Goal: Task Accomplishment & Management: Manage account settings

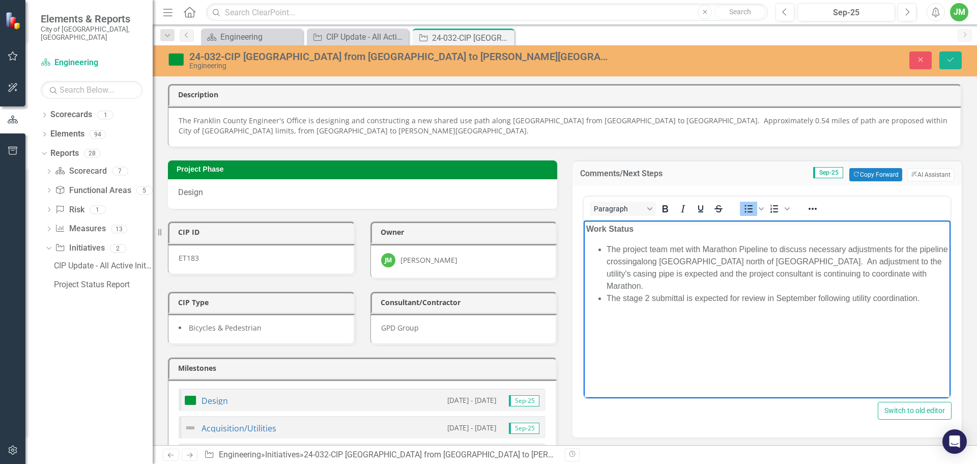
click at [934, 292] on body "Work Status The project team met with Marathon Pipeline to discuss necessary ad…" at bounding box center [767, 296] width 367 height 153
click at [957, 60] on button "Save" at bounding box center [950, 60] width 22 height 18
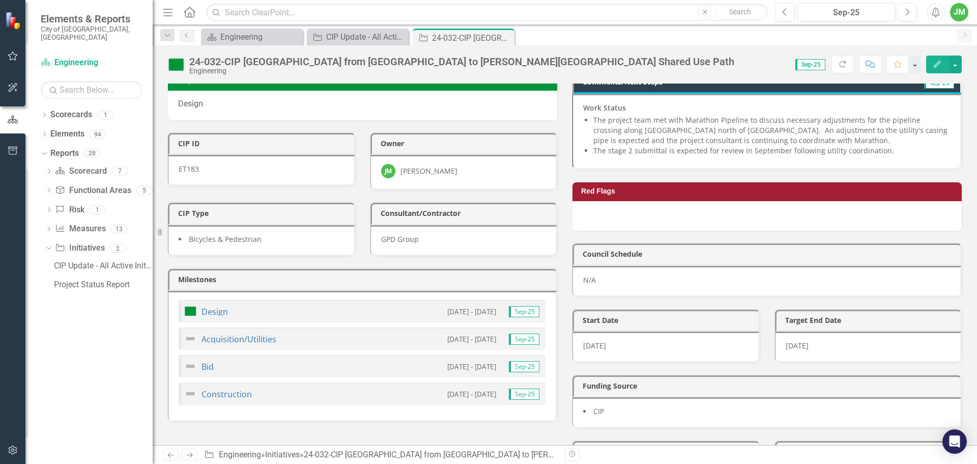
scroll to position [153, 0]
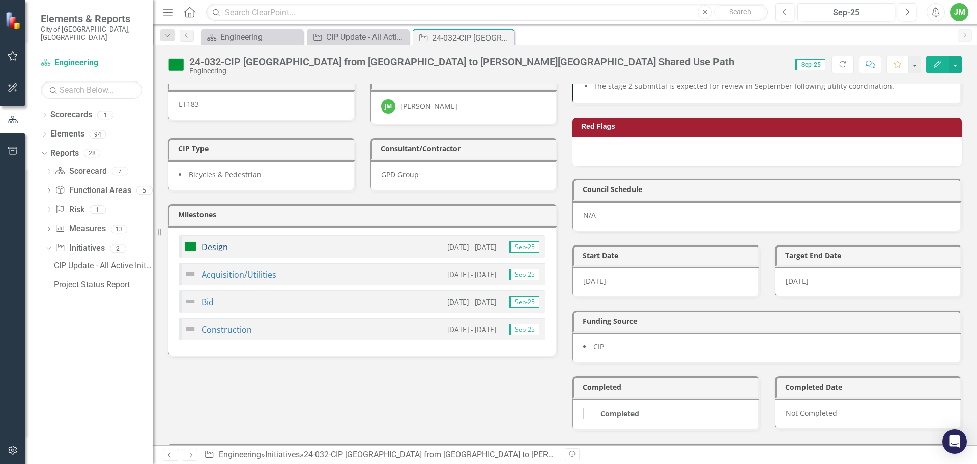
click at [215, 248] on link "Design" at bounding box center [215, 246] width 26 height 11
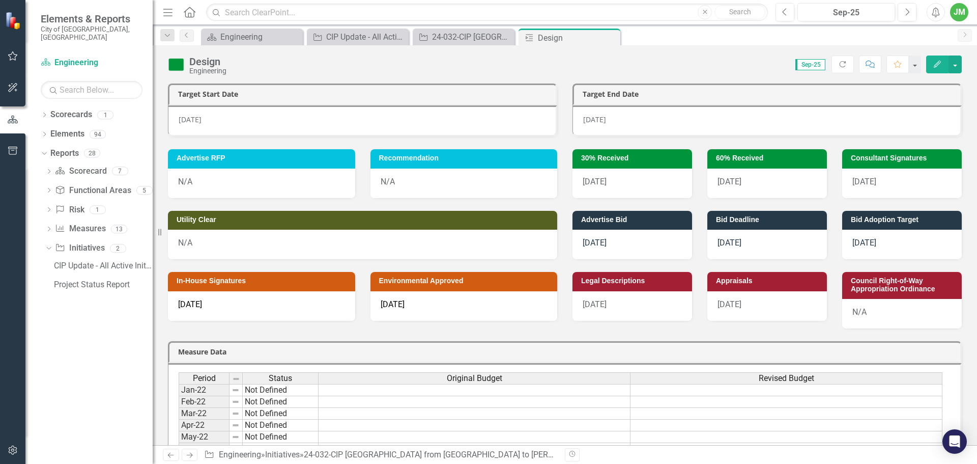
click at [736, 185] on span "9/1/25" at bounding box center [729, 182] width 24 height 10
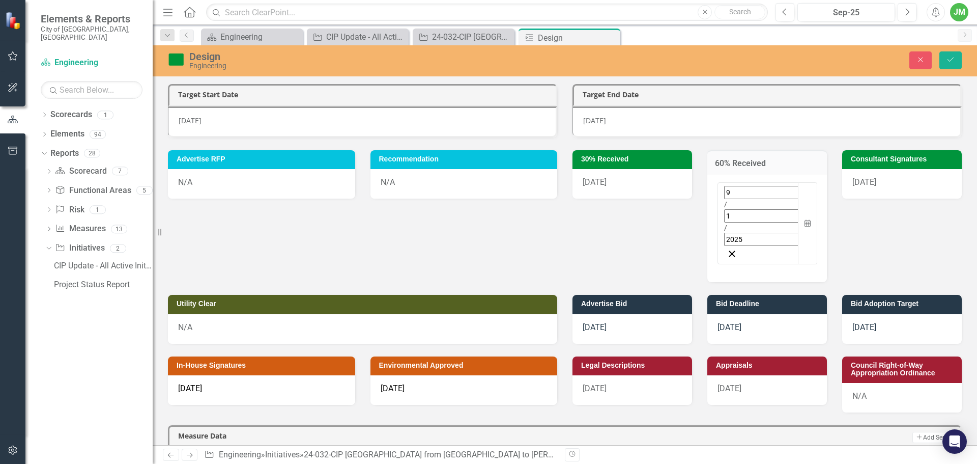
click at [744, 233] on input "2025" at bounding box center [766, 239] width 85 height 13
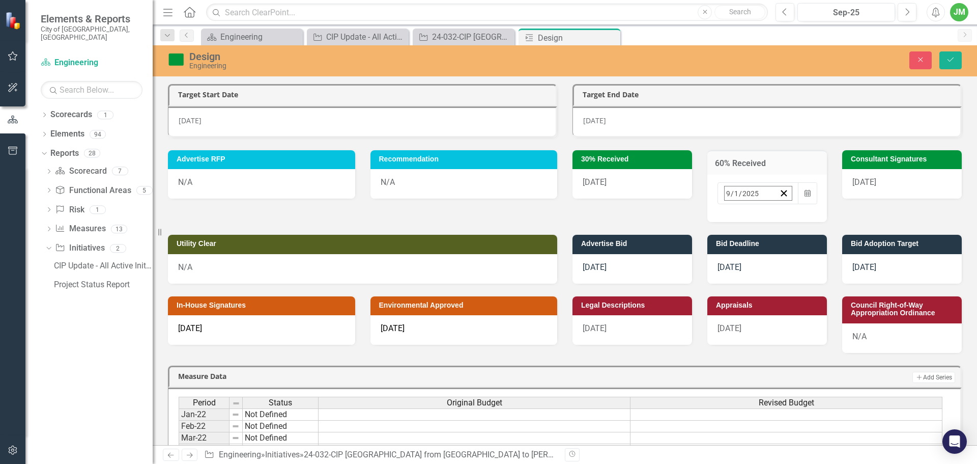
click at [854, 307] on abbr "26" at bounding box center [858, 311] width 8 height 8
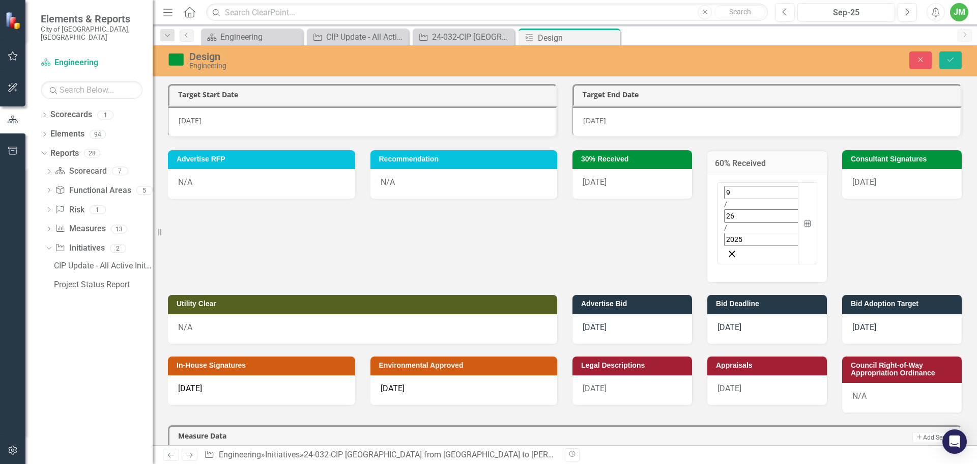
click at [756, 233] on input "2025" at bounding box center [766, 239] width 85 height 13
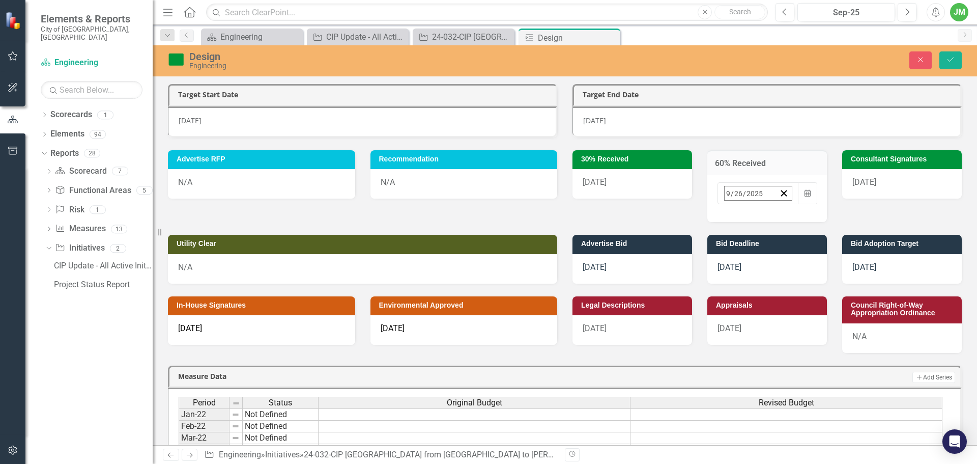
click at [778, 326] on abbr "30" at bounding box center [782, 330] width 8 height 8
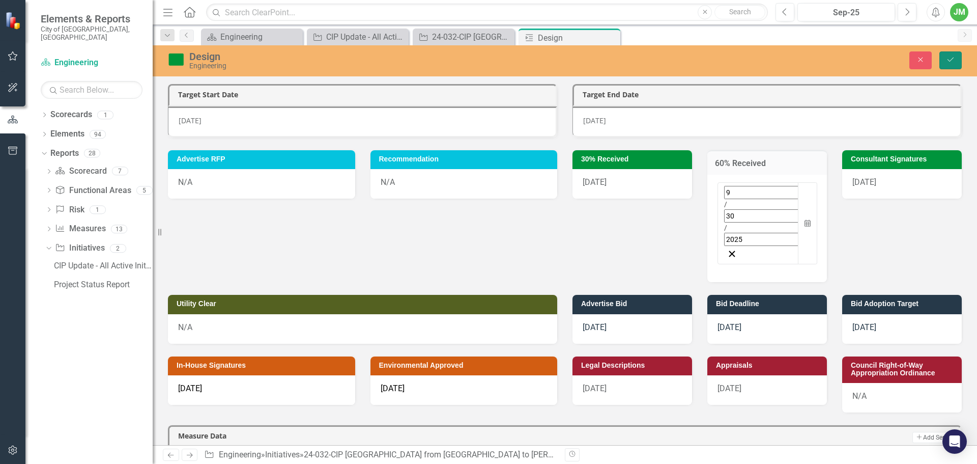
click at [945, 62] on button "Save" at bounding box center [950, 60] width 22 height 18
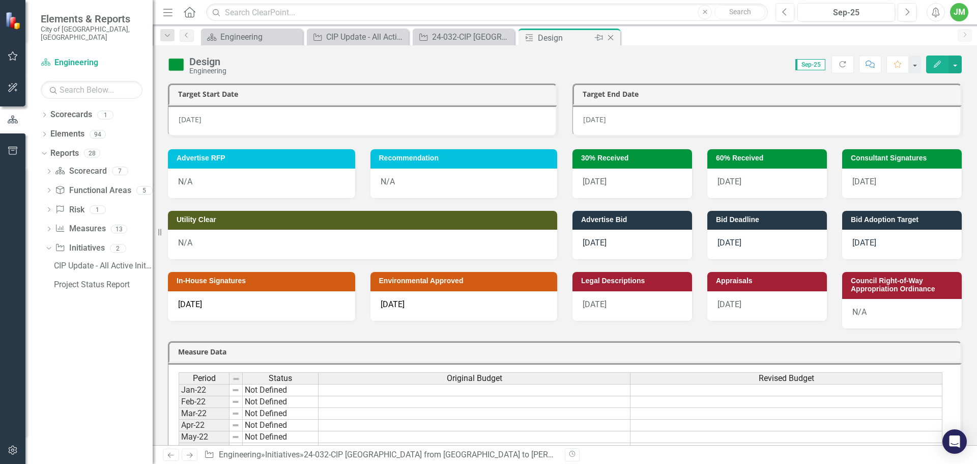
click at [613, 37] on icon "Close" at bounding box center [611, 38] width 10 height 8
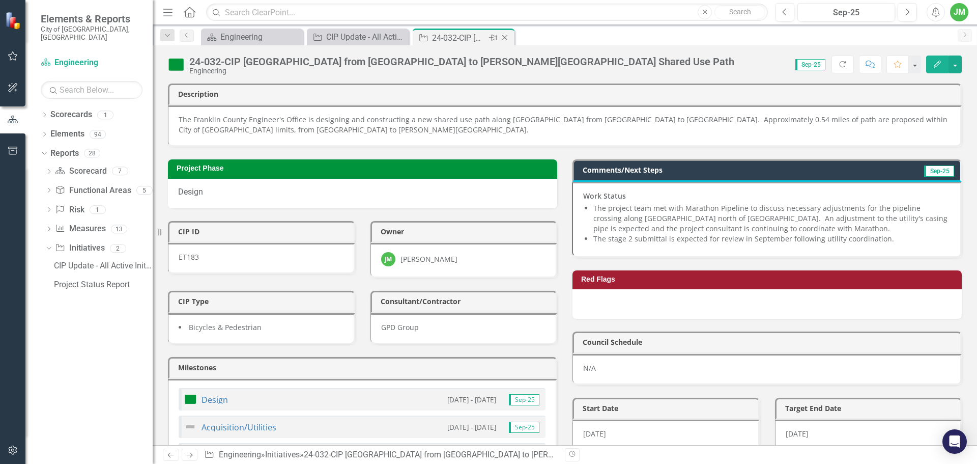
click at [508, 38] on icon "Close" at bounding box center [505, 38] width 10 height 8
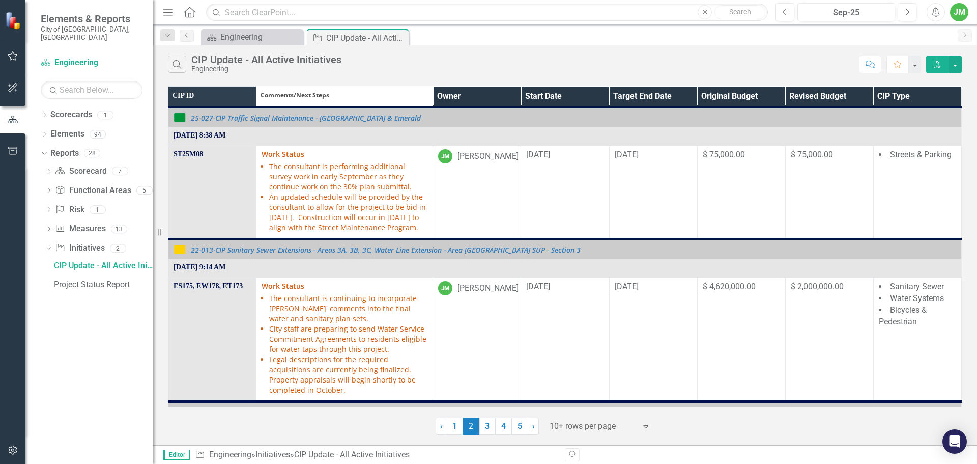
click at [485, 89] on th "Owner" at bounding box center [477, 97] width 88 height 21
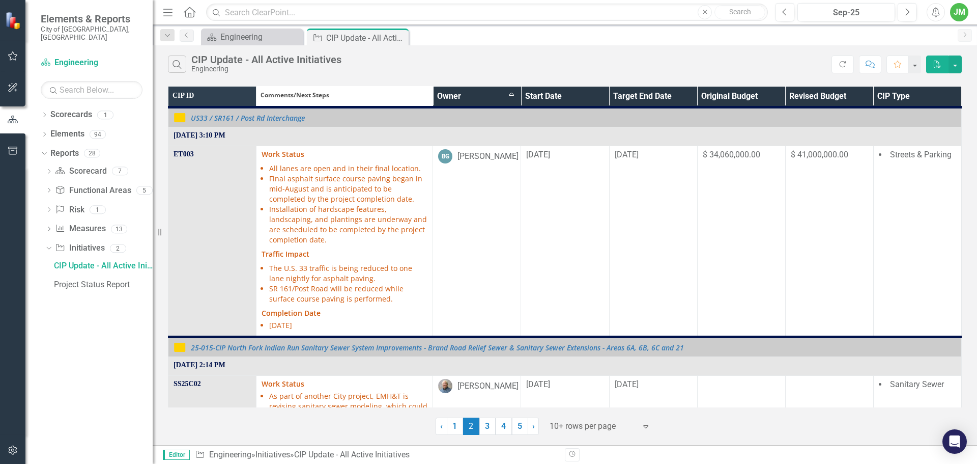
click at [482, 97] on th "Owner Sort Ascending" at bounding box center [477, 97] width 88 height 21
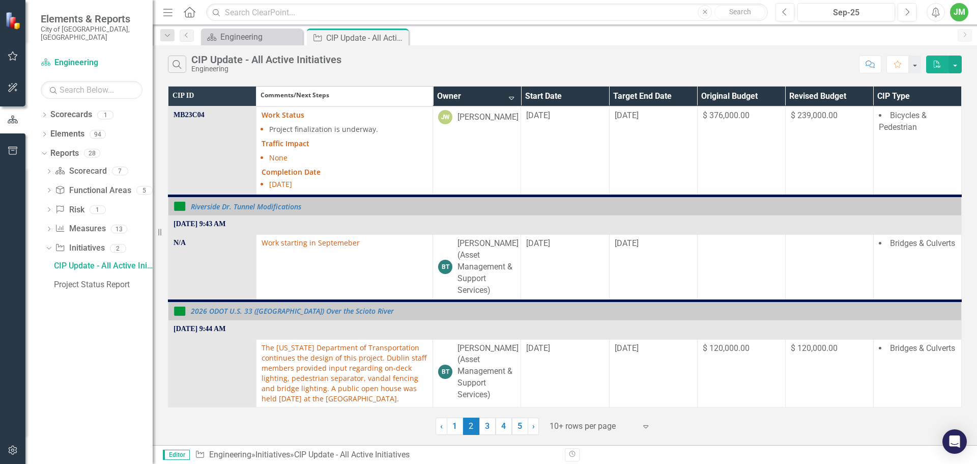
click at [476, 91] on th "Owner Sort Descending" at bounding box center [477, 96] width 88 height 21
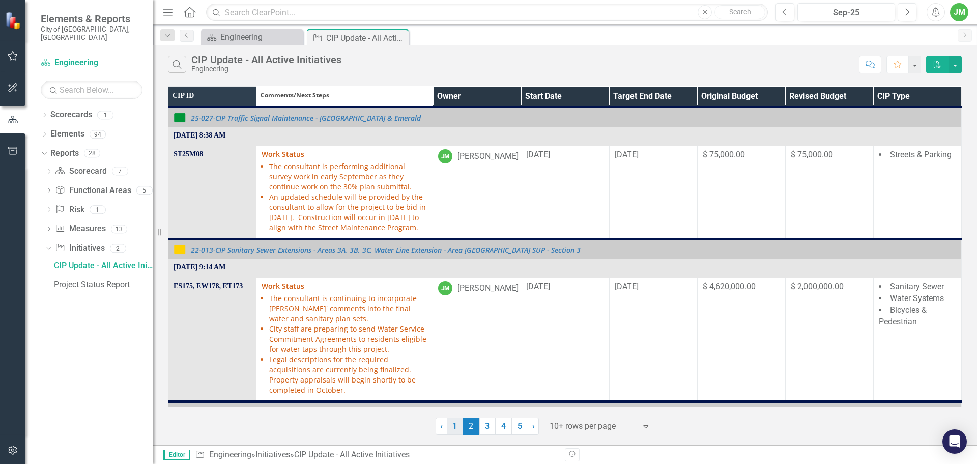
click at [456, 422] on link "1" at bounding box center [455, 425] width 16 height 17
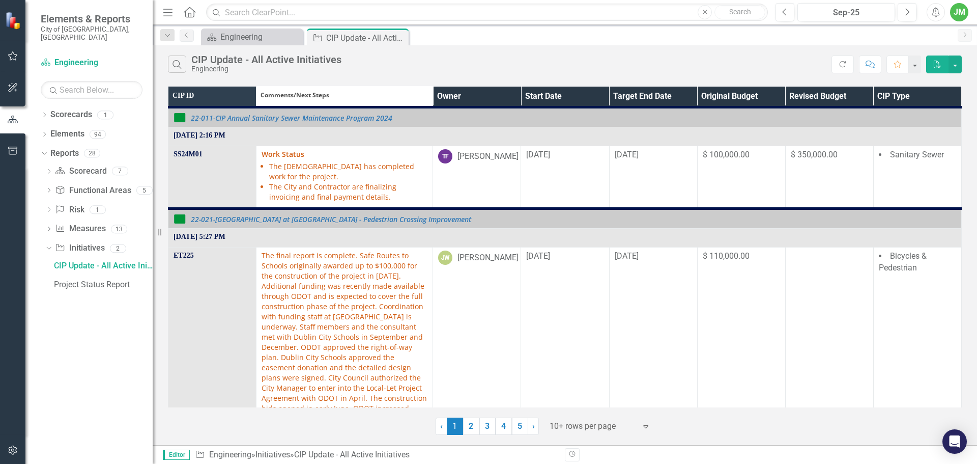
click at [488, 101] on th "Owner" at bounding box center [477, 97] width 88 height 21
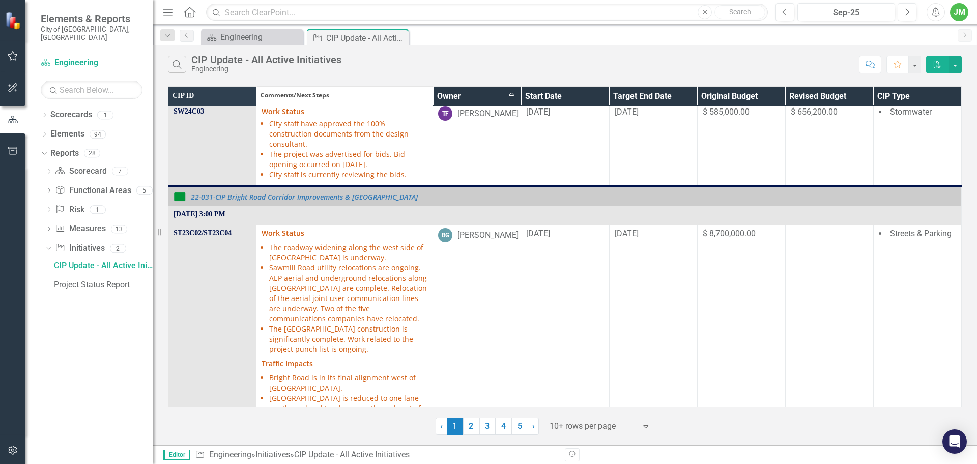
scroll to position [1084, 0]
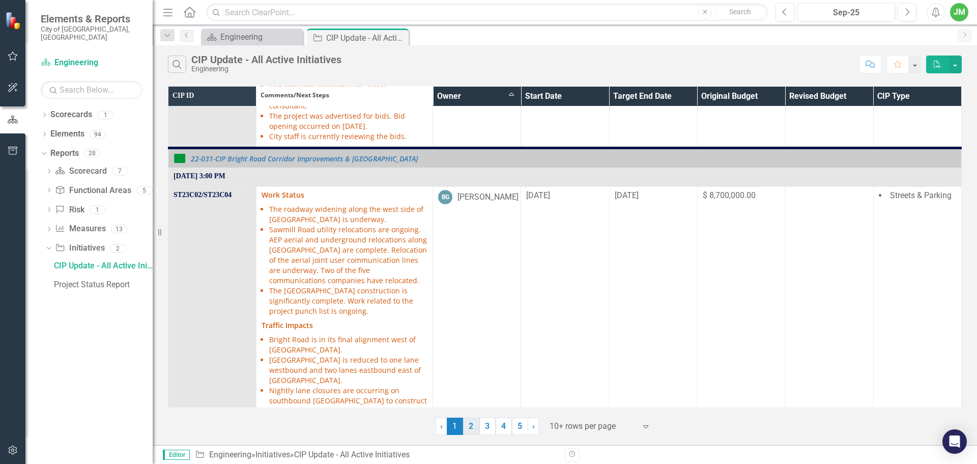
click at [472, 427] on link "2" at bounding box center [471, 425] width 16 height 17
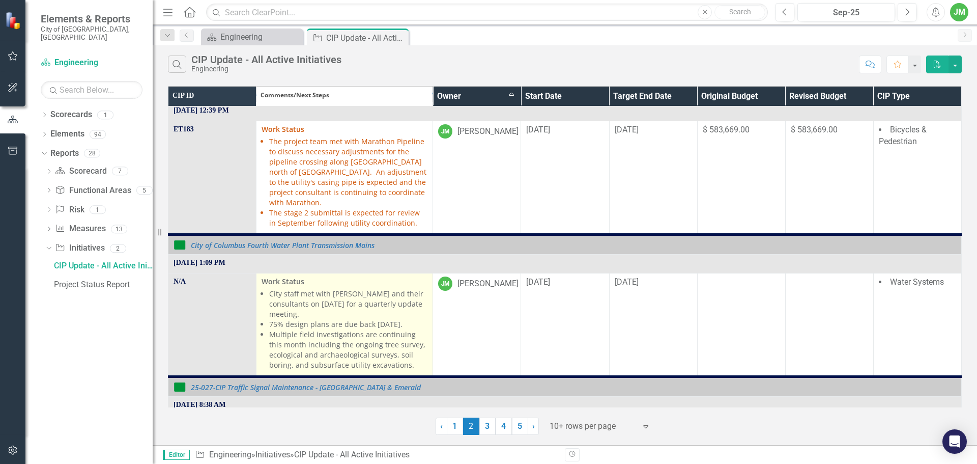
scroll to position [1221, 0]
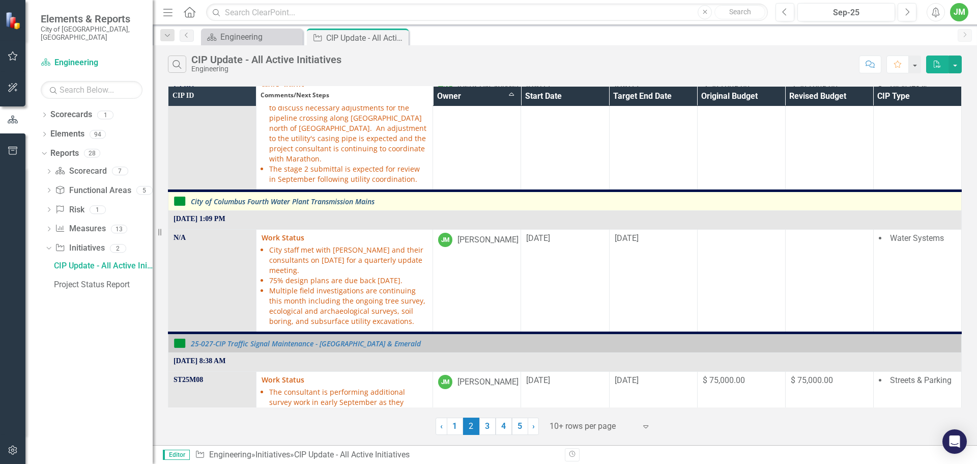
click at [345, 197] on link "City of Columbus Fourth Water Plant Transmission Mains" at bounding box center [573, 201] width 765 height 8
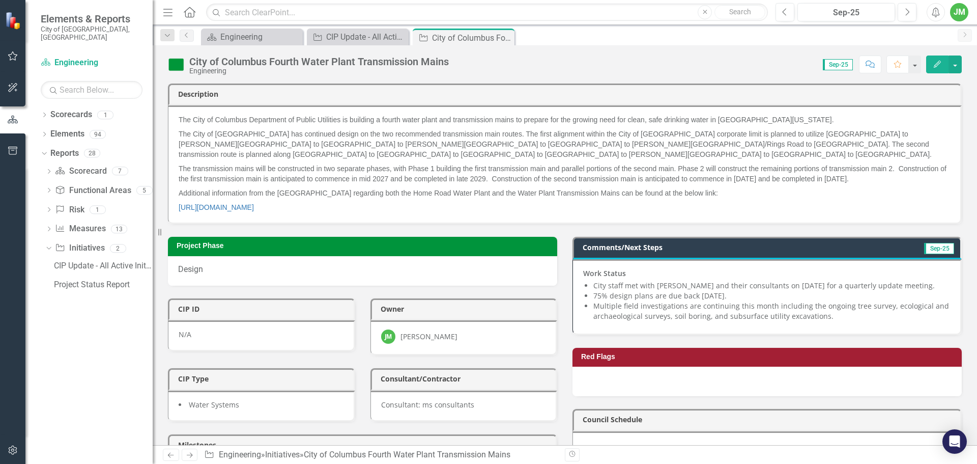
click at [673, 295] on li "75% design plans are due back September 2, 2025." at bounding box center [771, 296] width 357 height 10
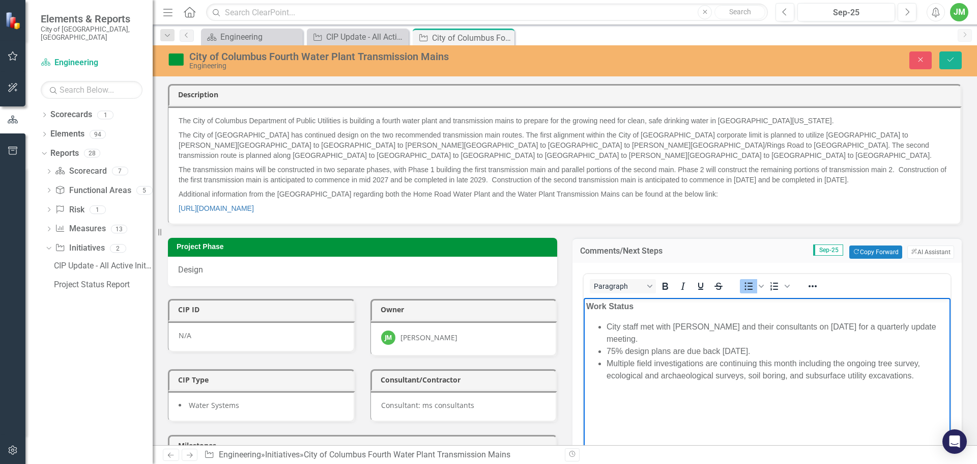
drag, startPoint x: 688, startPoint y: 349, endPoint x: 789, endPoint y: 350, distance: 101.3
click at [789, 350] on li "75% design plans are due back September 2, 2025." at bounding box center [777, 350] width 341 height 12
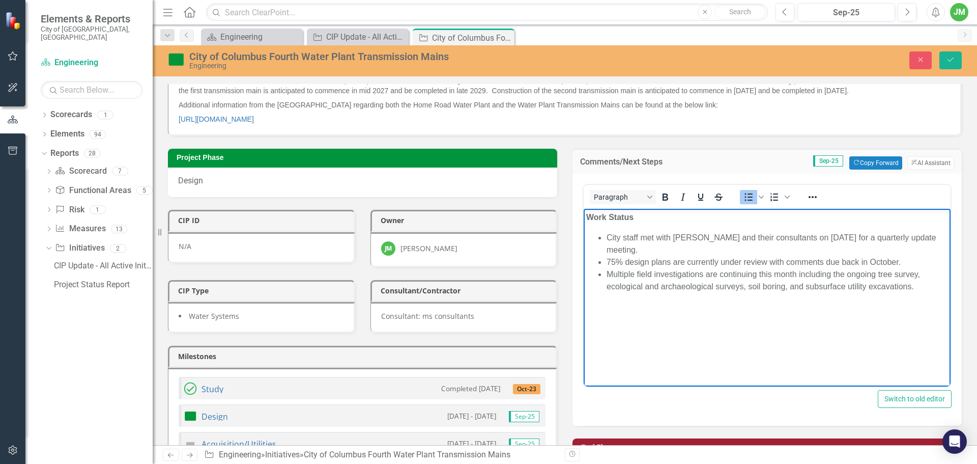
scroll to position [153, 0]
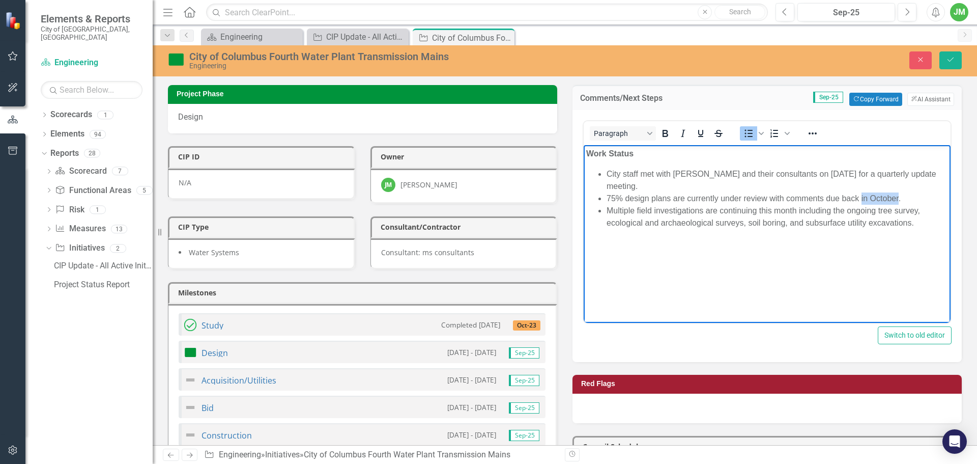
drag, startPoint x: 860, startPoint y: 198, endPoint x: 898, endPoint y: 196, distance: 37.7
click at [898, 196] on li "75% design plans are currently under review with comments due back in October." at bounding box center [777, 198] width 341 height 12
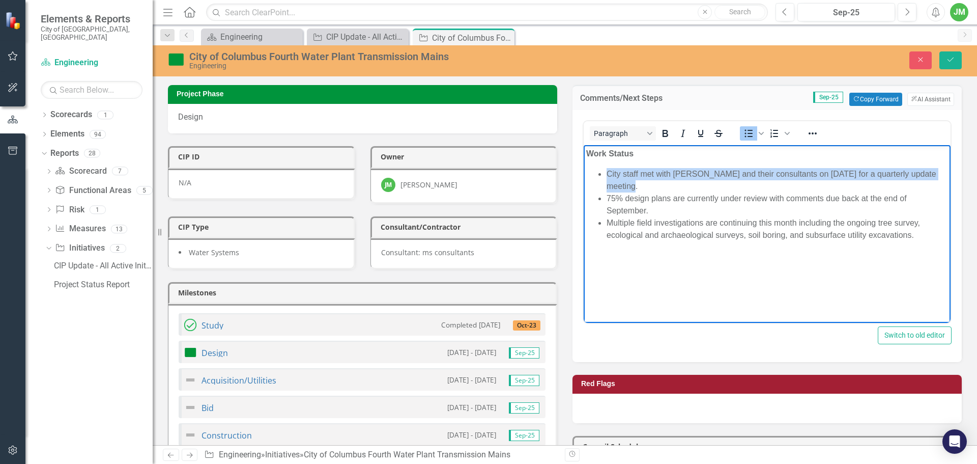
drag, startPoint x: 647, startPoint y: 188, endPoint x: 608, endPoint y: 178, distance: 40.0
click at [608, 178] on li "City staff met with Columbus and their consultants on August 7th for a quarterl…" at bounding box center [777, 179] width 341 height 24
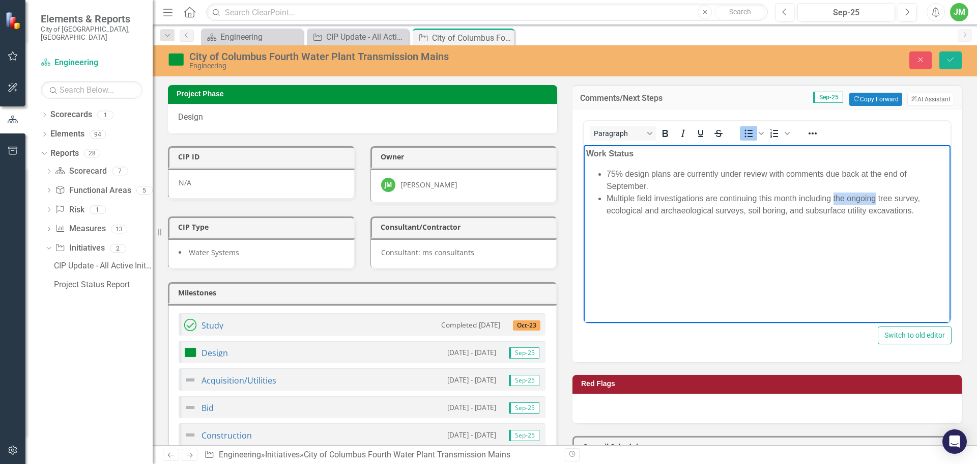
drag, startPoint x: 833, startPoint y: 197, endPoint x: 876, endPoint y: 195, distance: 42.8
click at [876, 195] on li "Multiple field investigations are continuing this month including the ongoing t…" at bounding box center [777, 204] width 341 height 24
drag, startPoint x: 931, startPoint y: 193, endPoint x: 934, endPoint y: 208, distance: 14.6
click at [931, 194] on li "Multiple field investigations are continuing this month including well monitori…" at bounding box center [777, 204] width 341 height 24
drag, startPoint x: 708, startPoint y: 196, endPoint x: 757, endPoint y: 194, distance: 48.9
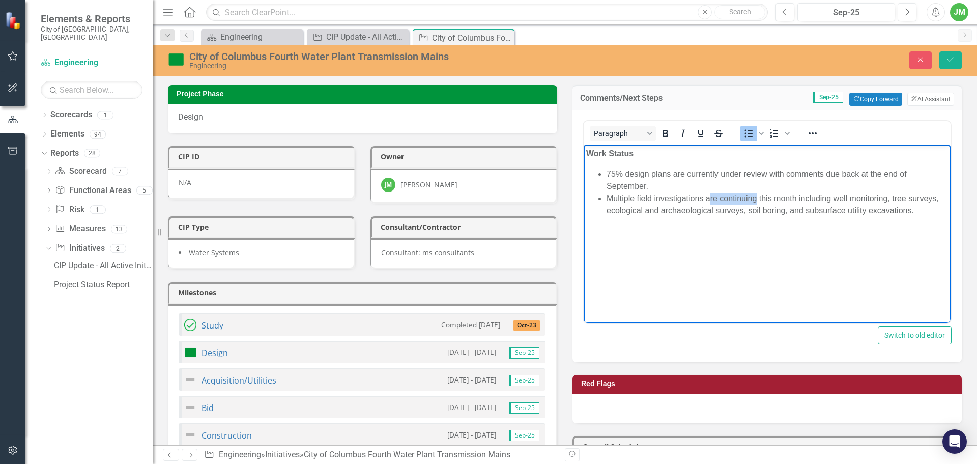
click at [757, 194] on li "Multiple field investigations are continuing this month including well monitori…" at bounding box center [777, 204] width 341 height 24
click at [849, 242] on body "Work Status 75% design plans are currently under review with comments due back …" at bounding box center [767, 221] width 367 height 153
click at [836, 201] on li "Multiple field investigations are continuing this month including well monitori…" at bounding box center [777, 204] width 341 height 24
click at [953, 59] on icon "Save" at bounding box center [950, 59] width 9 height 7
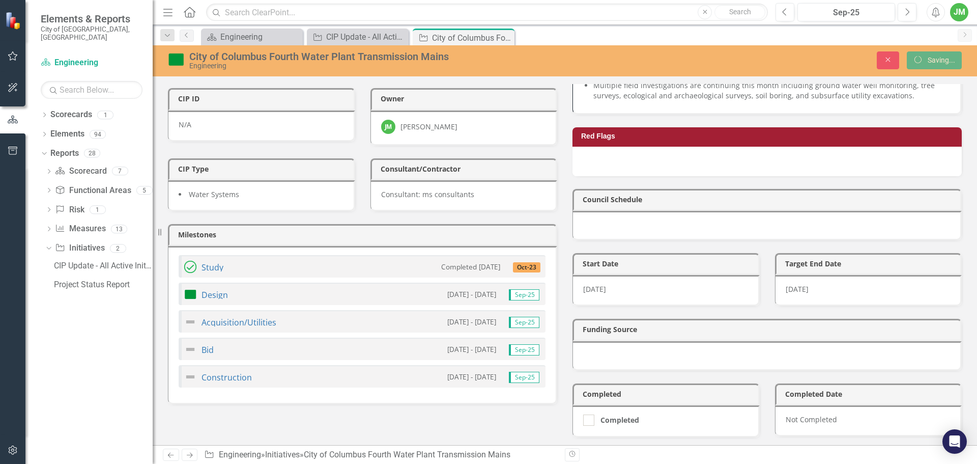
scroll to position [305, 0]
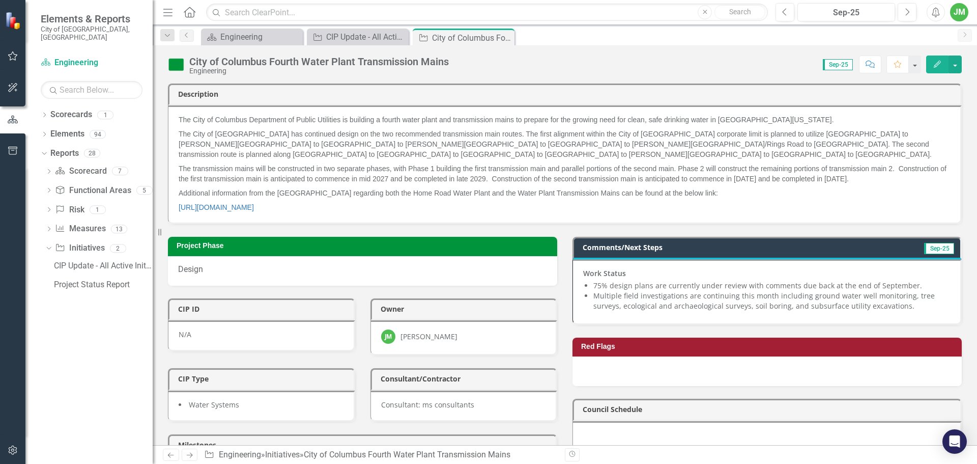
click at [220, 199] on p "Additional information from the City of Columbus regarding both the Home Road W…" at bounding box center [564, 193] width 771 height 14
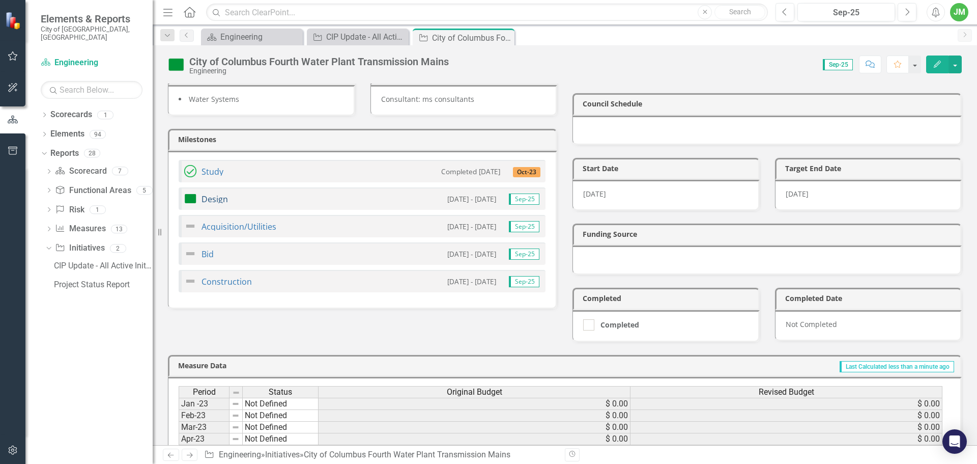
click at [218, 196] on link "Design" at bounding box center [215, 198] width 26 height 11
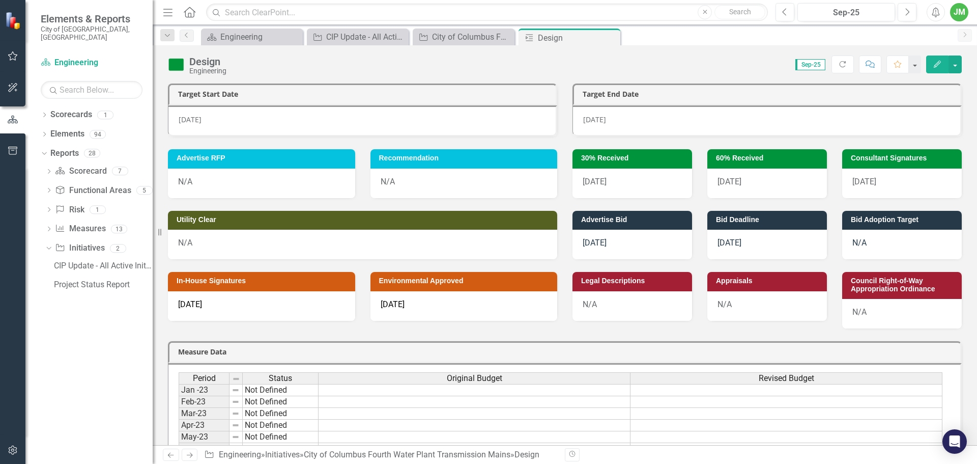
click at [731, 182] on span "9/2/25" at bounding box center [729, 182] width 24 height 10
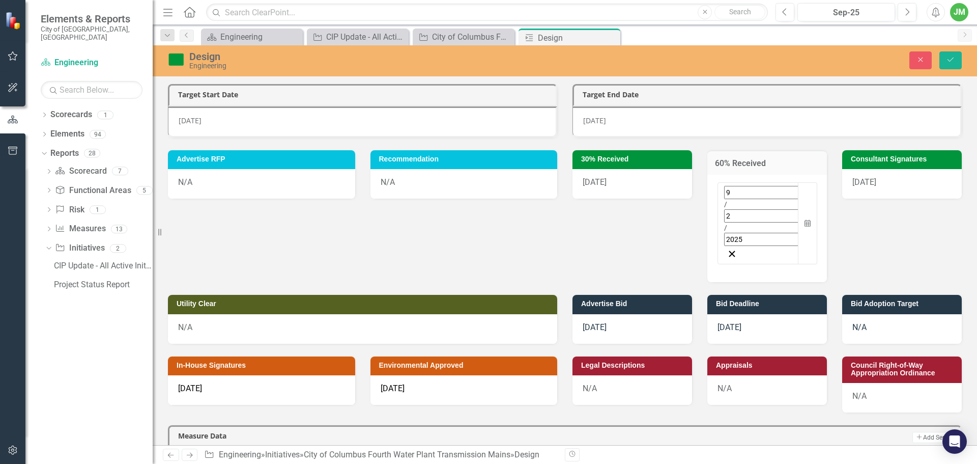
click at [751, 233] on input "2025" at bounding box center [766, 239] width 85 height 13
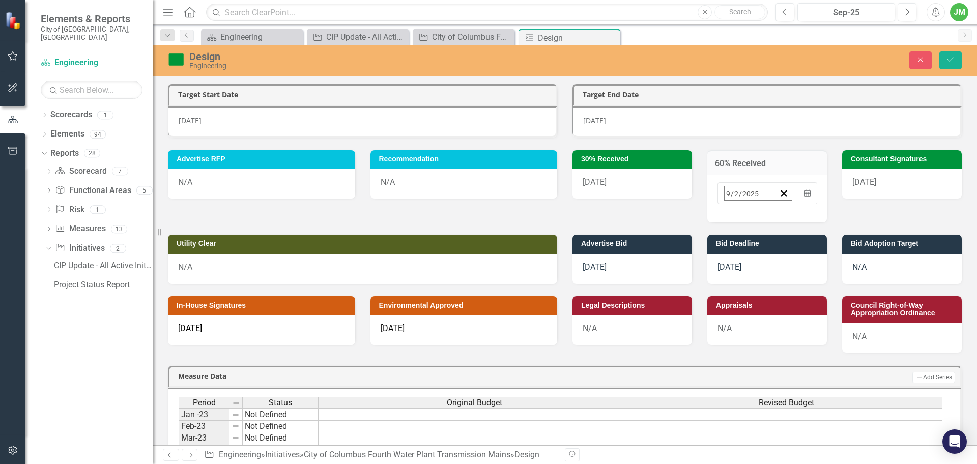
click at [845, 254] on button "5" at bounding box center [857, 256] width 25 height 18
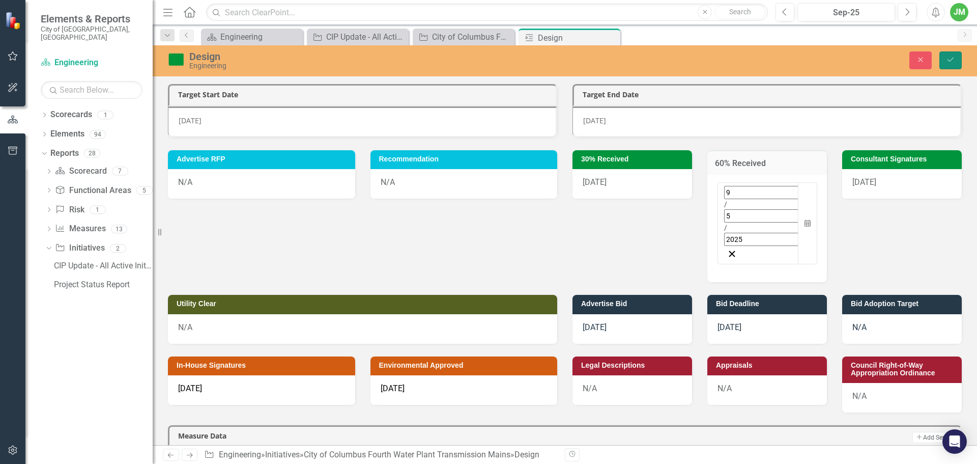
click at [954, 56] on icon "Save" at bounding box center [950, 59] width 9 height 7
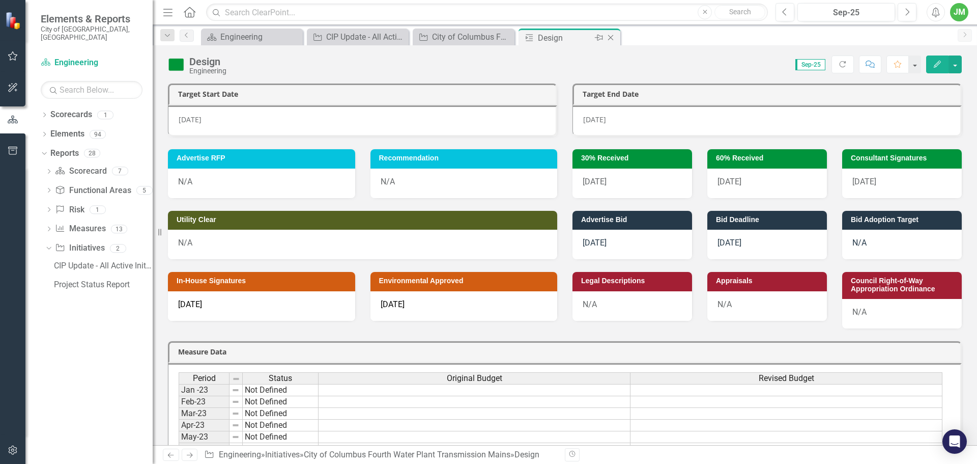
click at [611, 36] on icon "Close" at bounding box center [611, 38] width 10 height 8
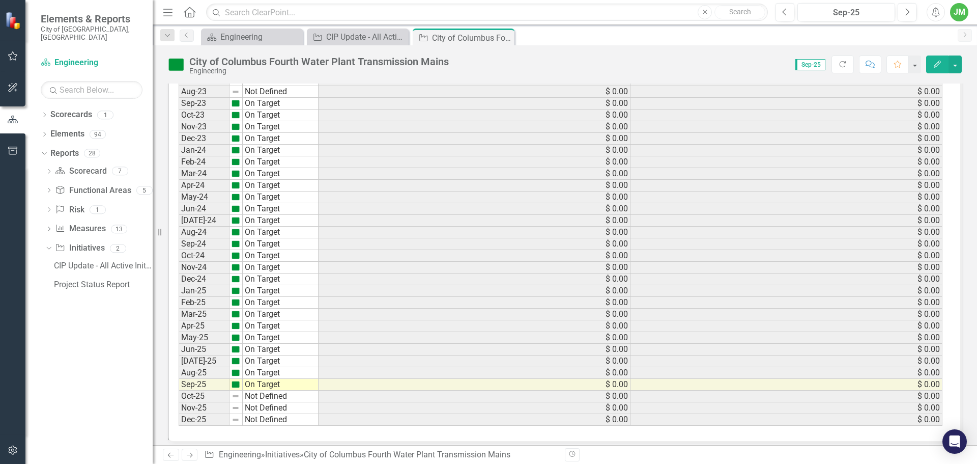
scroll to position [707, 0]
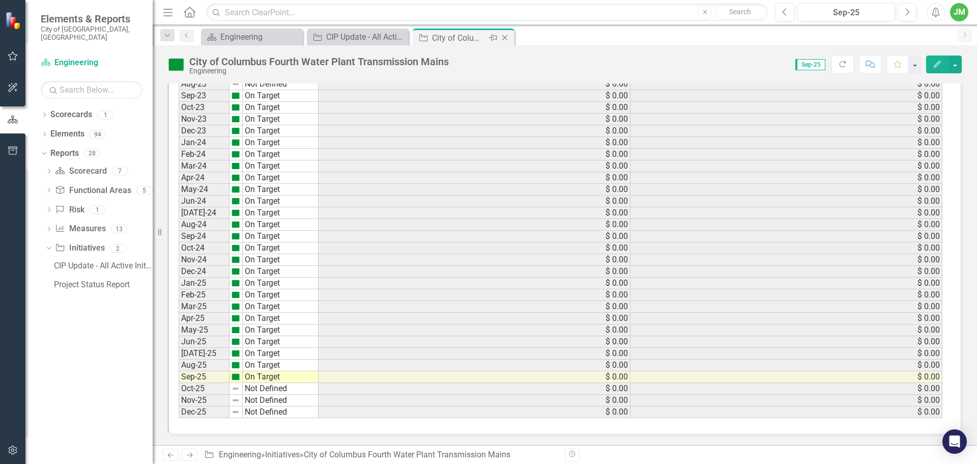
click at [505, 36] on icon "Close" at bounding box center [505, 38] width 10 height 8
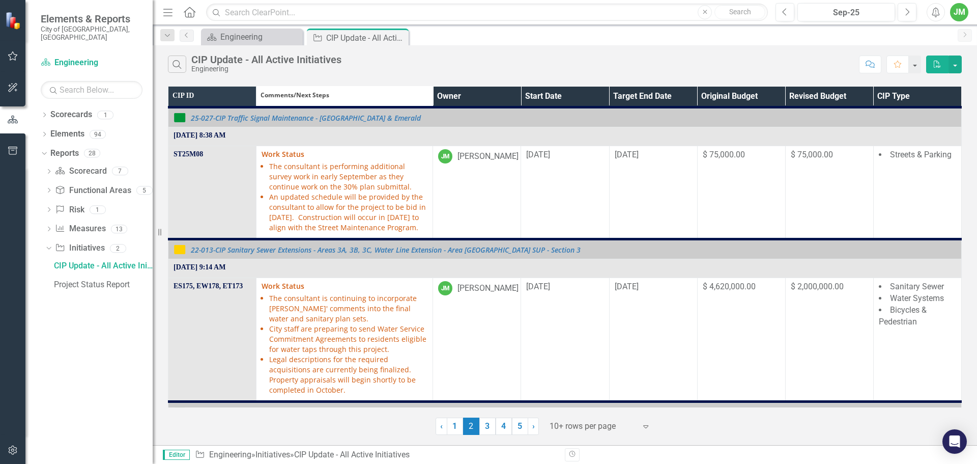
click at [477, 87] on th "Owner" at bounding box center [477, 97] width 88 height 21
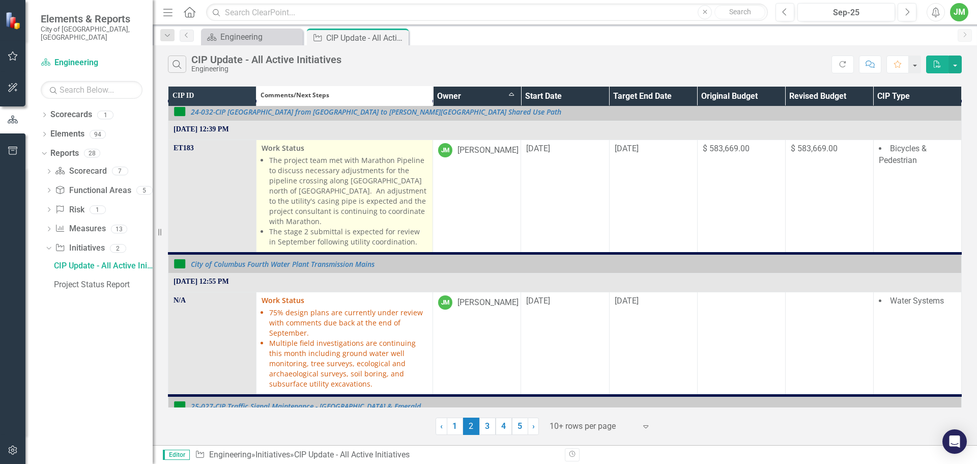
scroll to position [1268, 0]
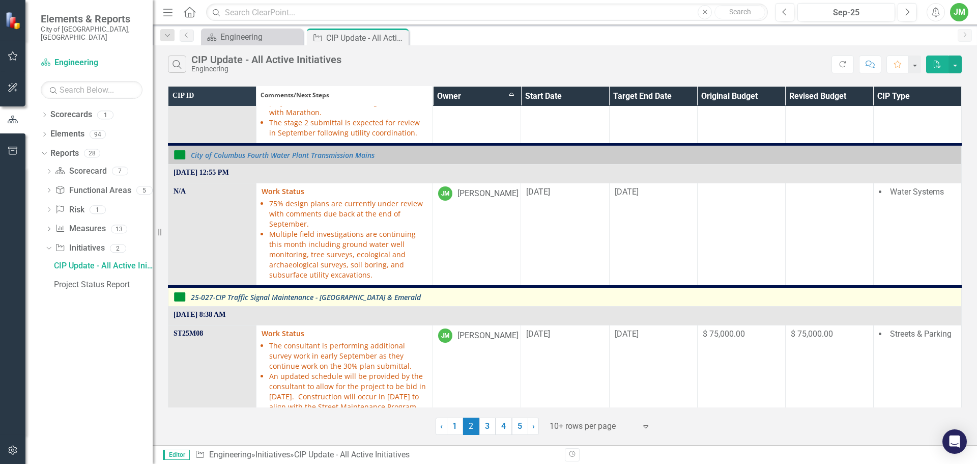
click at [343, 293] on link "25-027-CIP Traffic Signal Maintenance - [GEOGRAPHIC_DATA] & Emerald" at bounding box center [573, 297] width 765 height 8
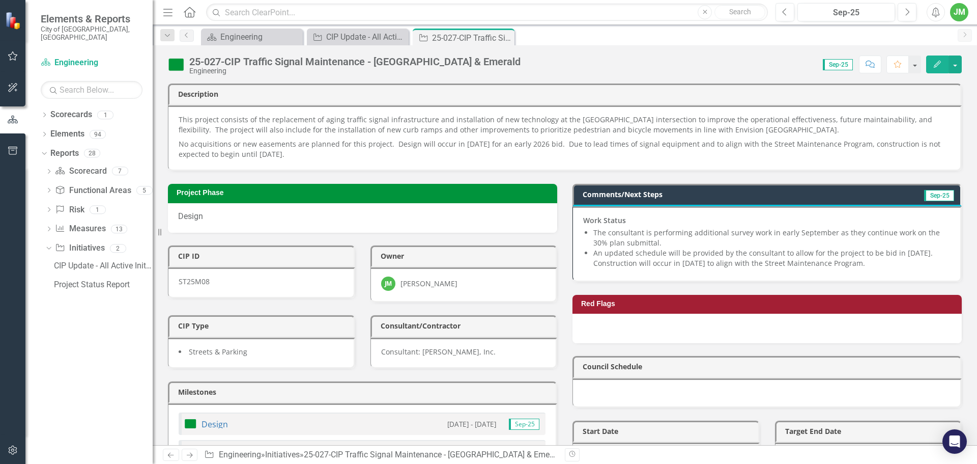
click at [694, 239] on li "The consultant is performing additional survey work in early September as they …" at bounding box center [771, 237] width 357 height 20
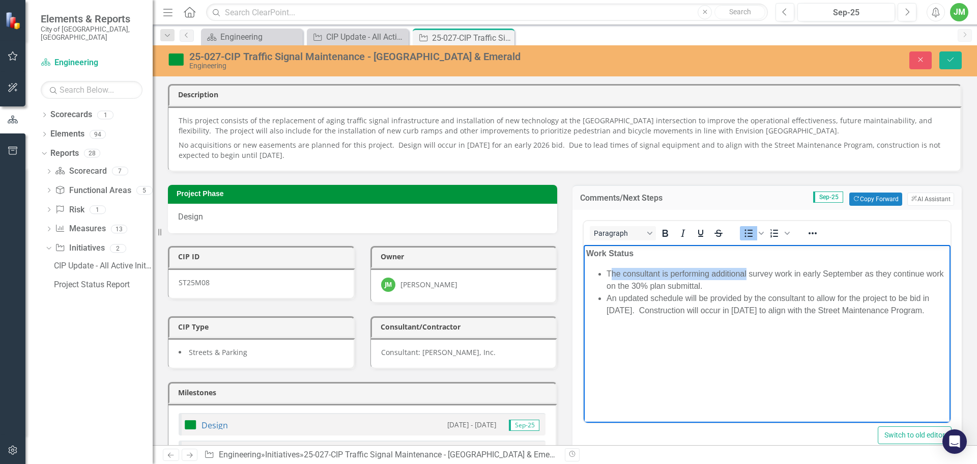
drag, startPoint x: 610, startPoint y: 273, endPoint x: 745, endPoint y: 272, distance: 135.9
click at [745, 272] on li "The consultant is performing additional survey work in early September as they …" at bounding box center [777, 279] width 341 height 24
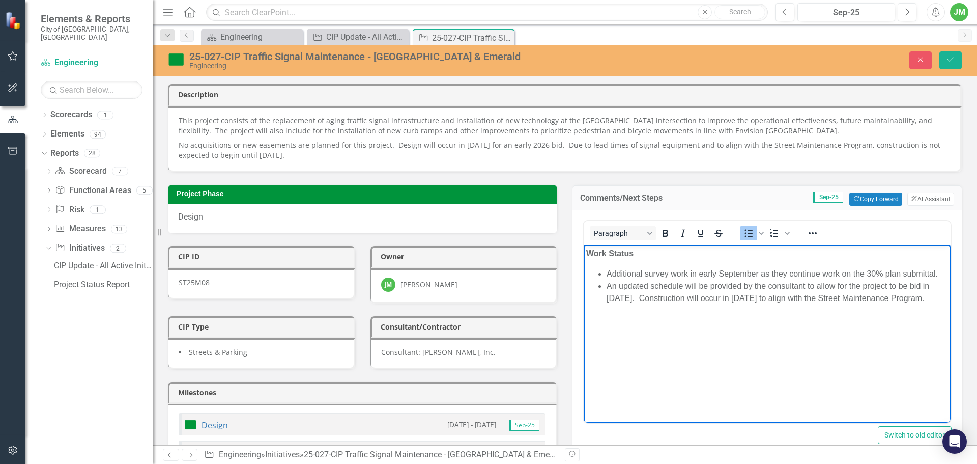
click at [691, 271] on li "Additional survey work in early September as they continue work on the 30% plan…" at bounding box center [777, 273] width 341 height 12
click at [721, 284] on li "Additional survey was performed along Dublin Road in early September as they co…" at bounding box center [777, 279] width 341 height 24
click at [873, 275] on li "Additional survey was performed along Dublin Road in early September." at bounding box center [777, 273] width 341 height 12
click at [958, 60] on button "Save" at bounding box center [950, 60] width 22 height 18
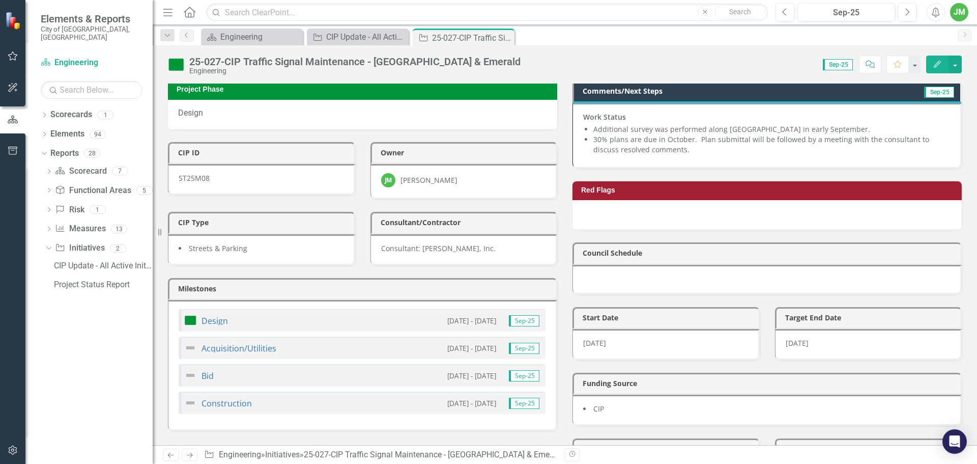
scroll to position [254, 0]
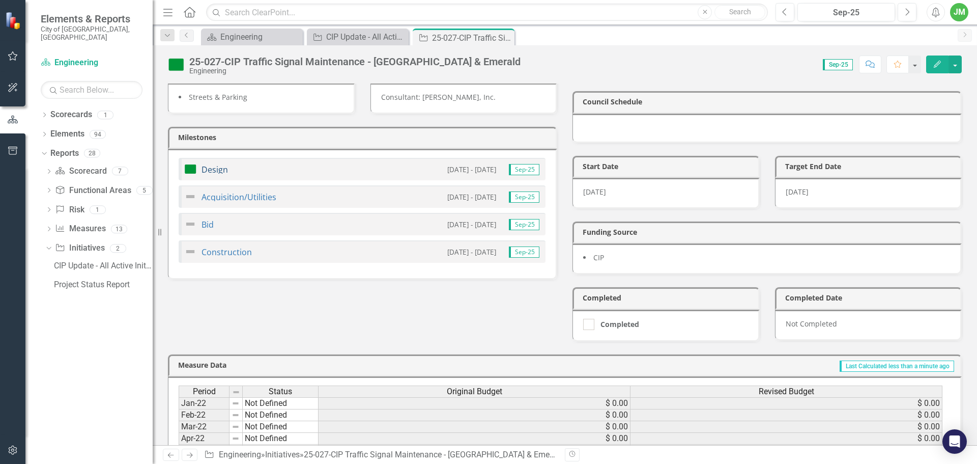
click at [223, 166] on link "Design" at bounding box center [215, 169] width 26 height 11
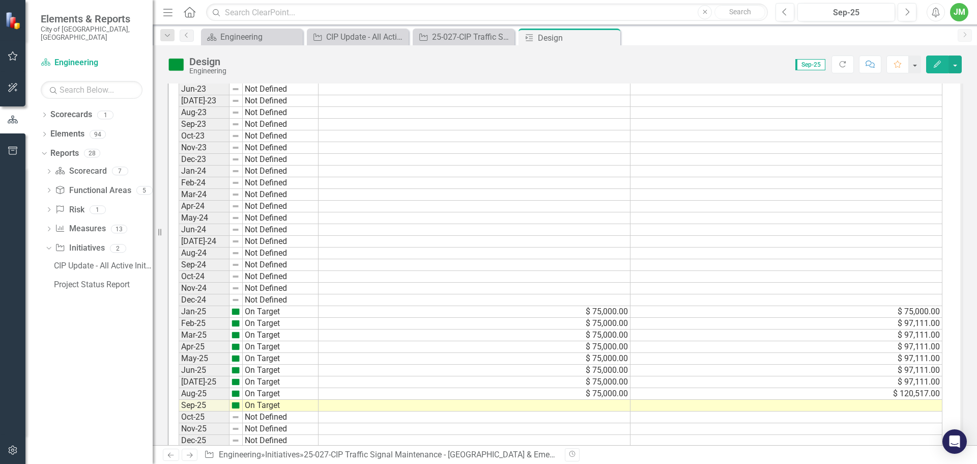
scroll to position [612, 0]
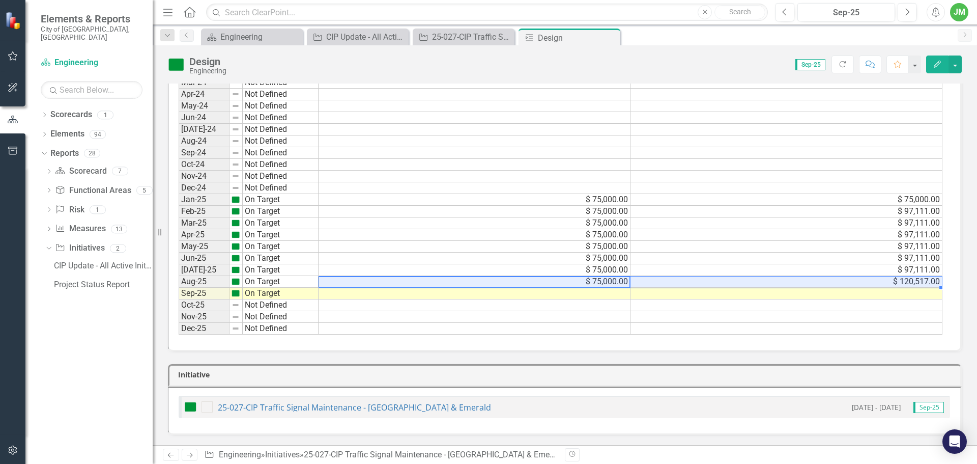
drag, startPoint x: 623, startPoint y: 284, endPoint x: 648, endPoint y: 279, distance: 25.4
click at [648, 279] on tr "Aug-25 On Target $ 75,000.00 $ 120,517.00" at bounding box center [561, 282] width 764 height 12
drag, startPoint x: 941, startPoint y: 289, endPoint x: 939, endPoint y: 294, distance: 5.3
click at [179, 294] on div "Period Status Original Budget Revised Budget Jan-22 Not Defined Feb-22 Not Defi…" at bounding box center [179, 47] width 0 height 574
type textarea "75000"
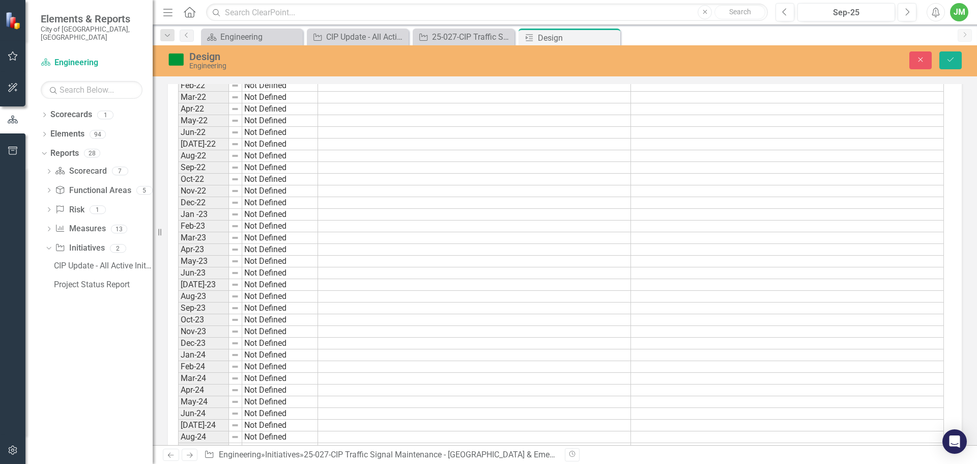
scroll to position [306, 0]
click at [950, 53] on button "Save" at bounding box center [950, 60] width 22 height 18
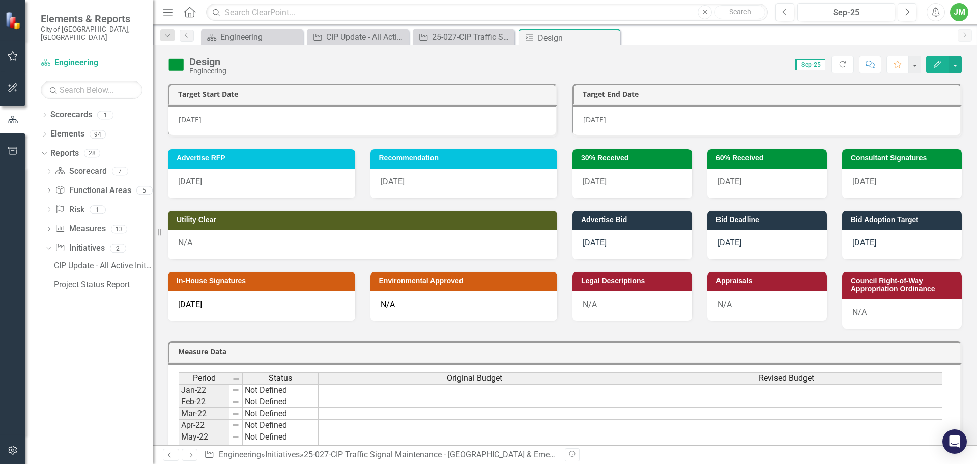
click at [610, 181] on div "10/1/25" at bounding box center [632, 183] width 120 height 30
click at [611, 181] on div "10/1/25" at bounding box center [632, 183] width 120 height 30
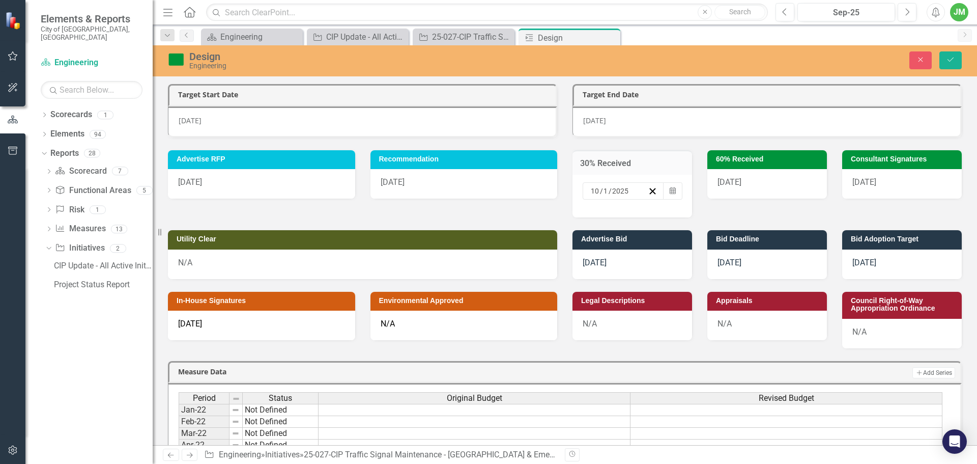
click at [635, 192] on div "10 / 1 / 2025" at bounding box center [618, 191] width 59 height 10
click at [618, 302] on abbr "20" at bounding box center [622, 300] width 8 height 8
click at [756, 185] on div "[DATE]" at bounding box center [767, 184] width 120 height 30
click at [738, 192] on input "1" at bounding box center [741, 191] width 6 height 10
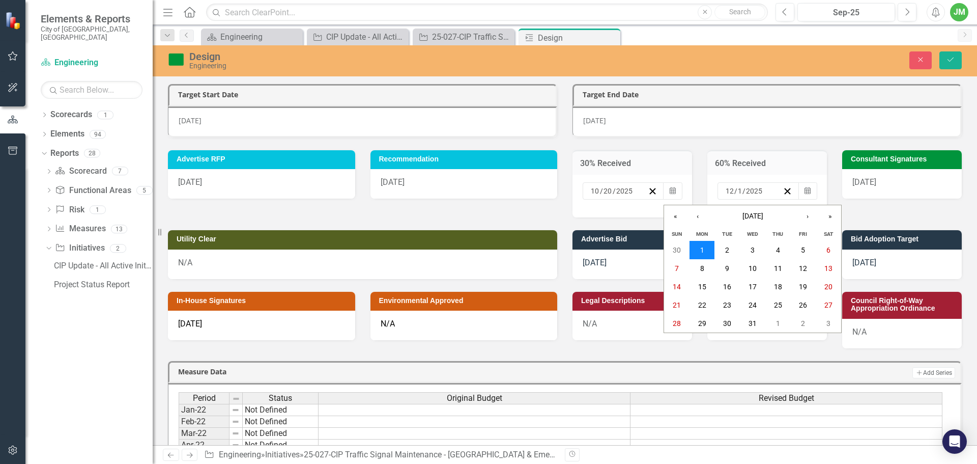
click at [708, 252] on button "1" at bounding box center [702, 250] width 25 height 18
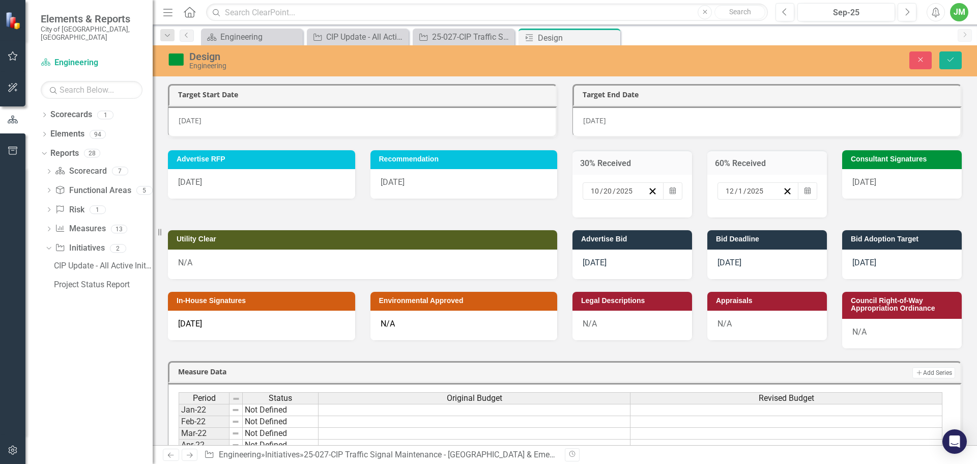
click at [872, 185] on div "3/2/26" at bounding box center [902, 184] width 120 height 30
click at [891, 194] on div "3 / 2 / 2026" at bounding box center [888, 191] width 59 height 10
click at [800, 216] on button "‹" at bounding box center [789, 210] width 22 height 22
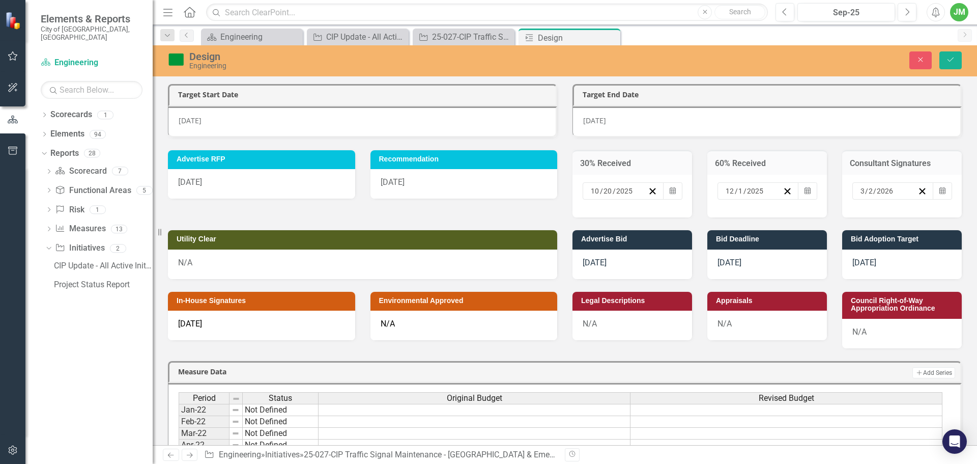
click at [907, 320] on button "30" at bounding box center [894, 318] width 25 height 18
click at [218, 323] on div "3/9/26" at bounding box center [261, 325] width 187 height 30
click at [223, 323] on div "3/9/26" at bounding box center [261, 325] width 187 height 30
click at [218, 324] on div "3/9/26" at bounding box center [261, 325] width 187 height 30
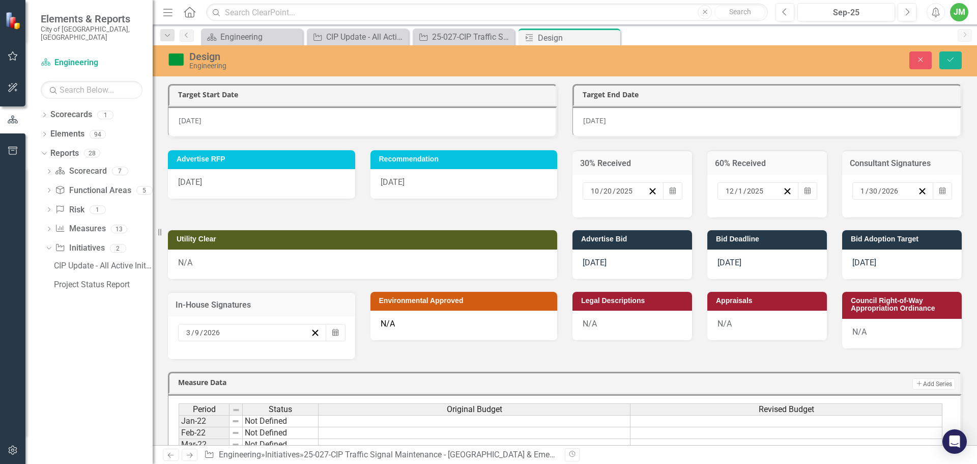
click at [216, 333] on input "2026" at bounding box center [212, 332] width 18 height 10
click at [203, 341] on button "‹" at bounding box center [213, 352] width 22 height 22
click at [314, 455] on abbr "30" at bounding box center [318, 459] width 8 height 8
click at [949, 62] on icon "Save" at bounding box center [950, 59] width 9 height 7
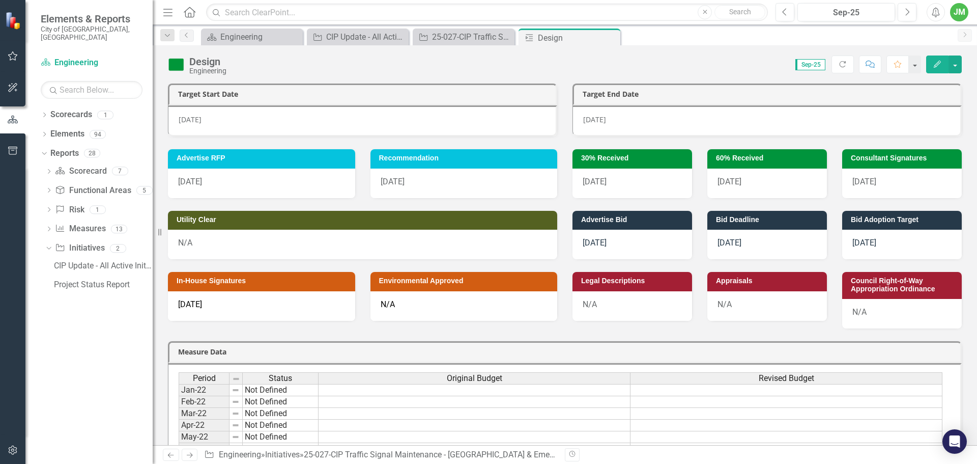
click at [613, 121] on div "10/13/25" at bounding box center [766, 120] width 389 height 31
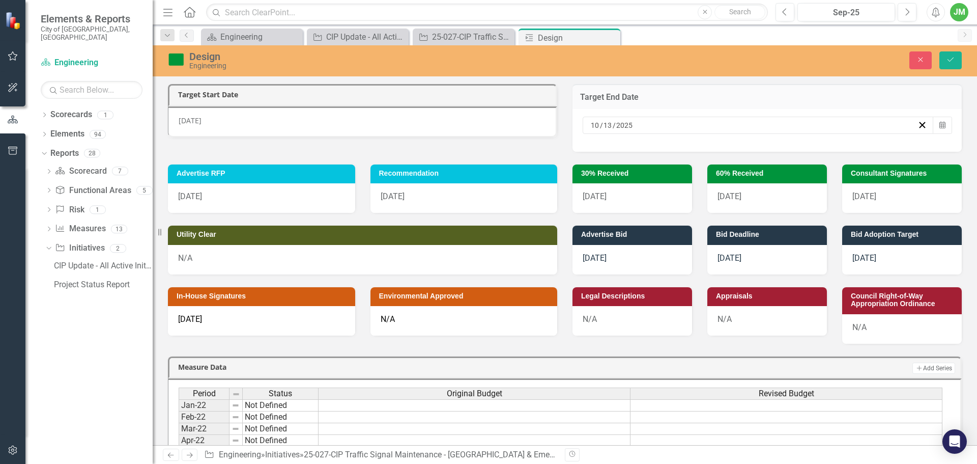
click at [650, 123] on div "10 / 13 / 2025" at bounding box center [753, 125] width 328 height 10
click at [738, 152] on button "›" at bounding box center [727, 145] width 22 height 22
click at [727, 256] on abbr "30" at bounding box center [723, 252] width 8 height 8
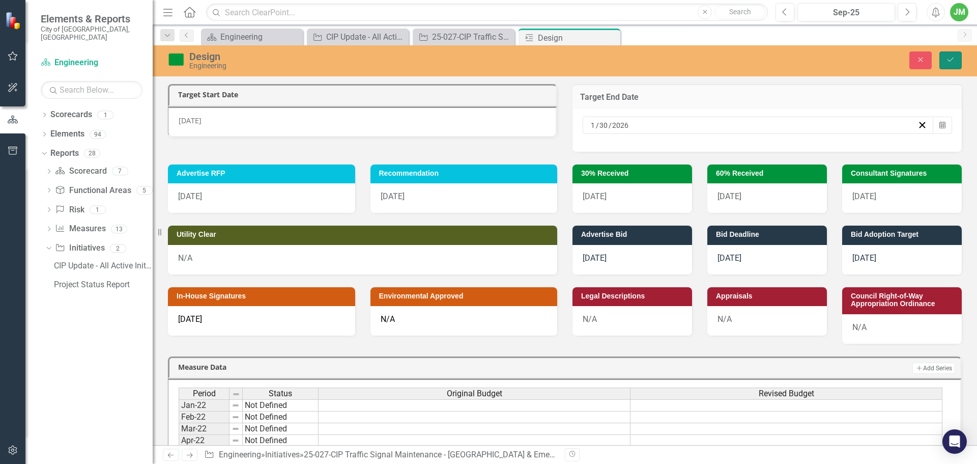
click at [952, 58] on icon "Save" at bounding box center [950, 59] width 9 height 7
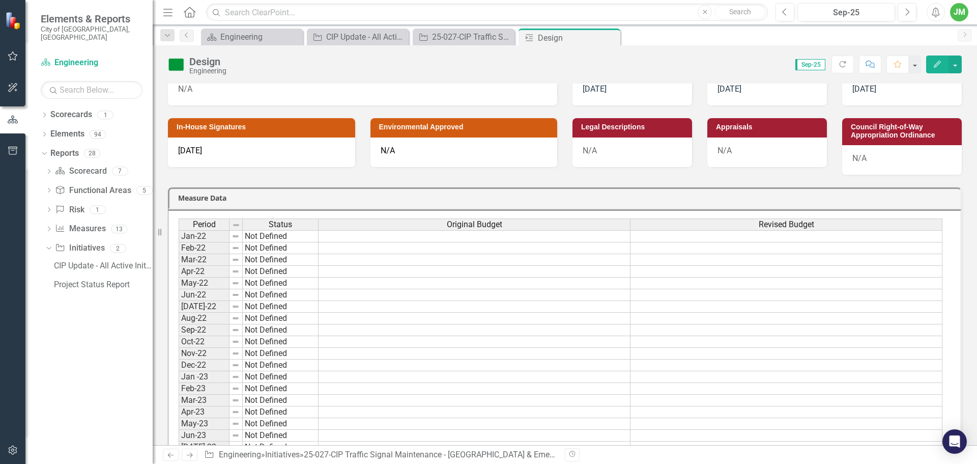
scroll to position [1, 0]
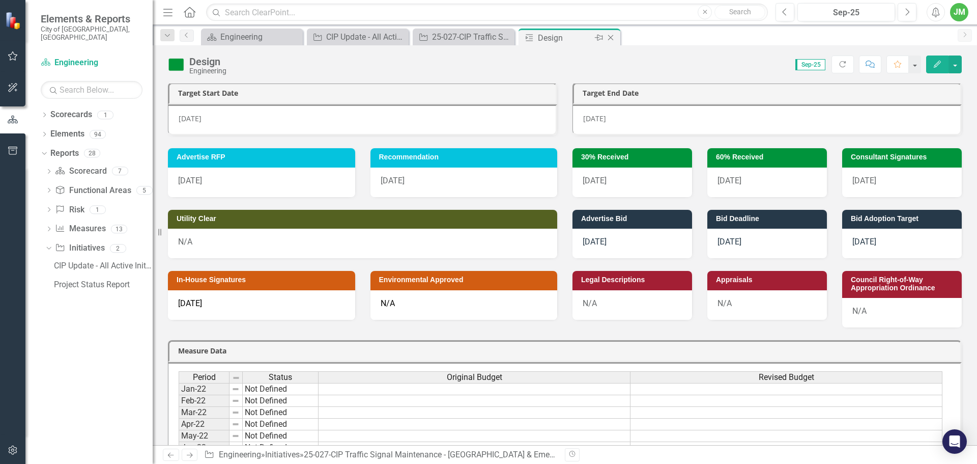
click at [610, 36] on icon "Close" at bounding box center [611, 38] width 10 height 8
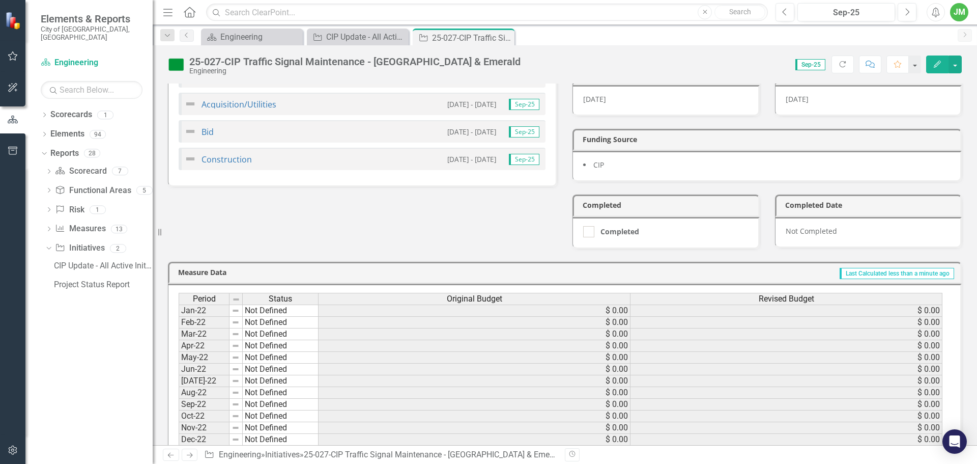
scroll to position [254, 0]
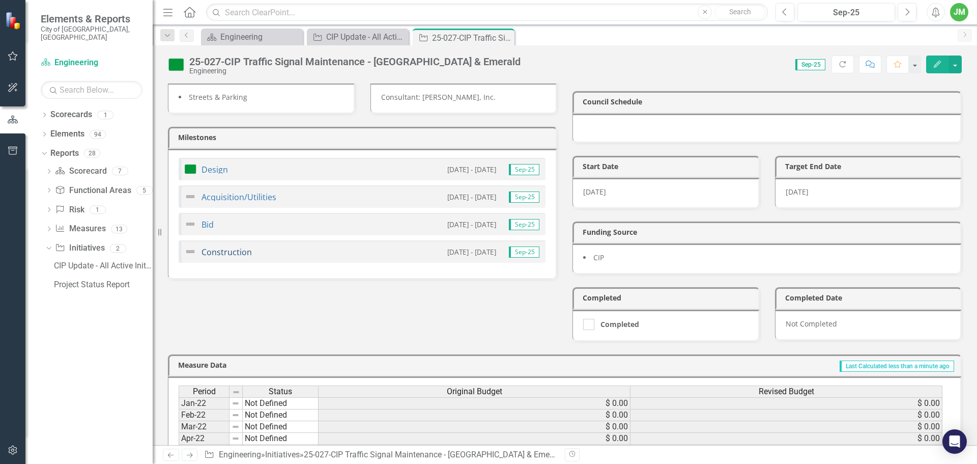
click at [216, 249] on link "Construction" at bounding box center [227, 251] width 50 height 11
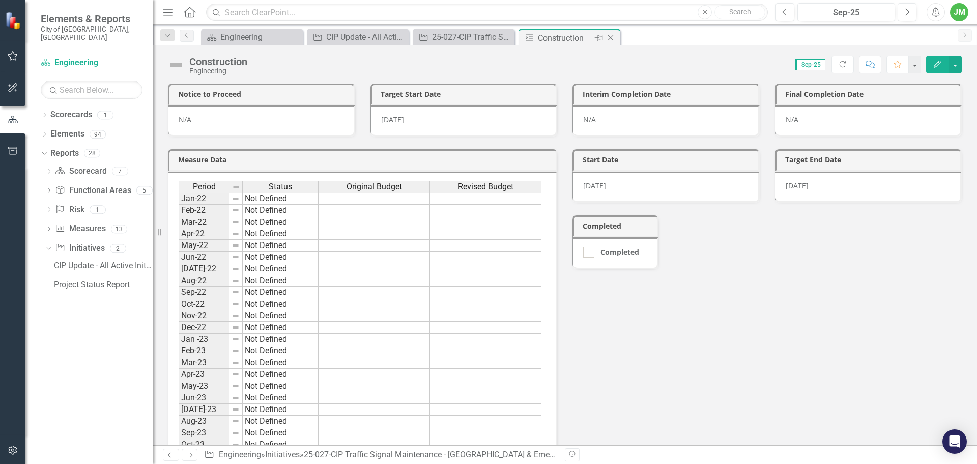
click at [608, 39] on icon "Close" at bounding box center [611, 38] width 10 height 8
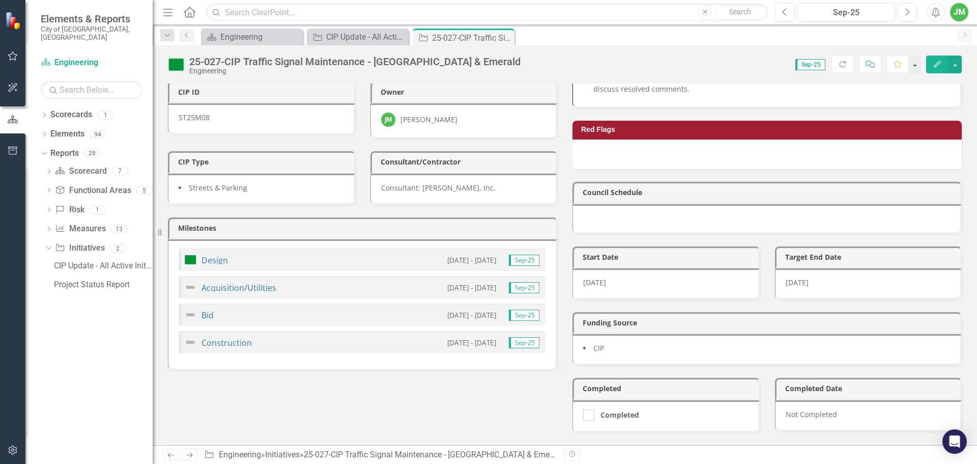
scroll to position [204, 0]
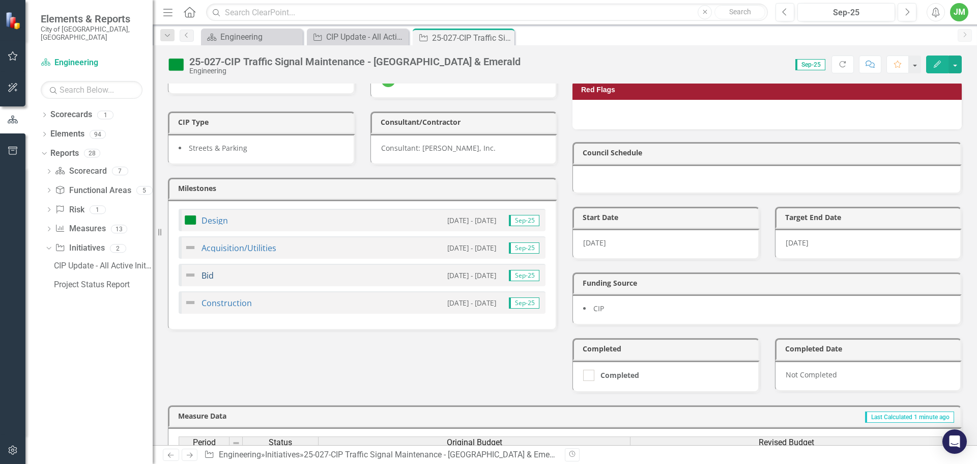
click at [205, 277] on link "Bid" at bounding box center [208, 275] width 12 height 11
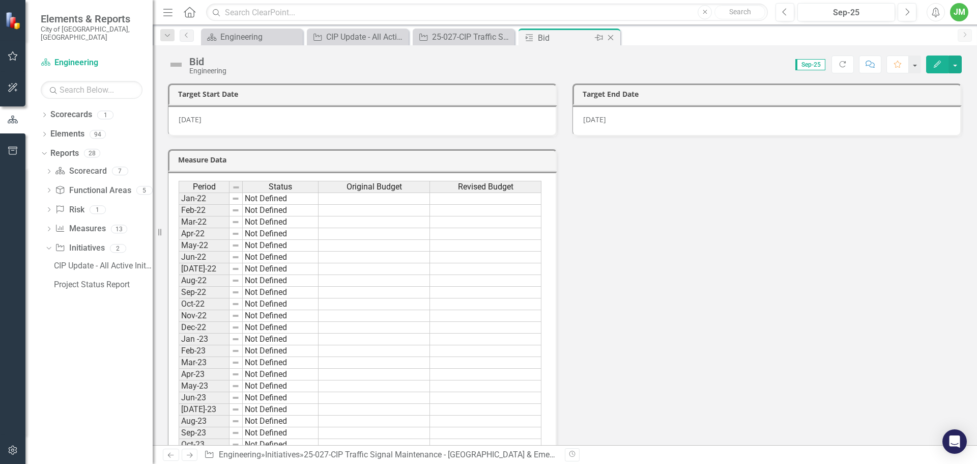
click at [615, 38] on icon "Close" at bounding box center [611, 38] width 10 height 8
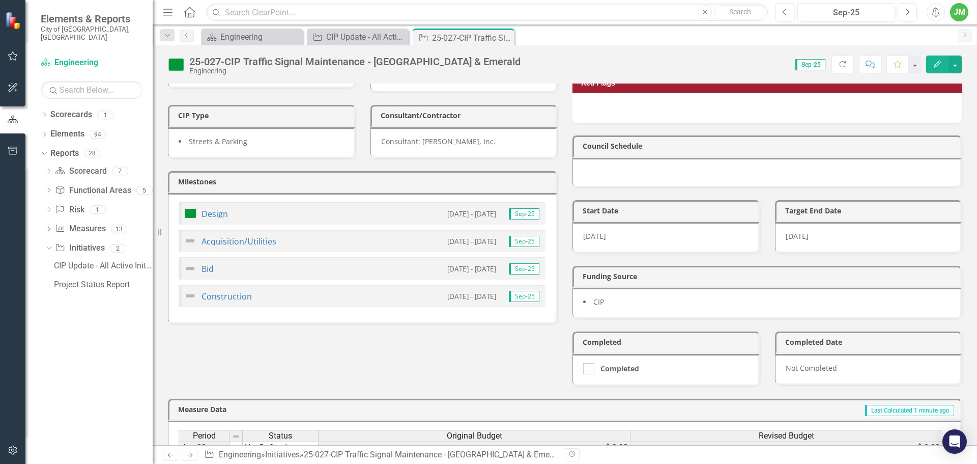
scroll to position [305, 0]
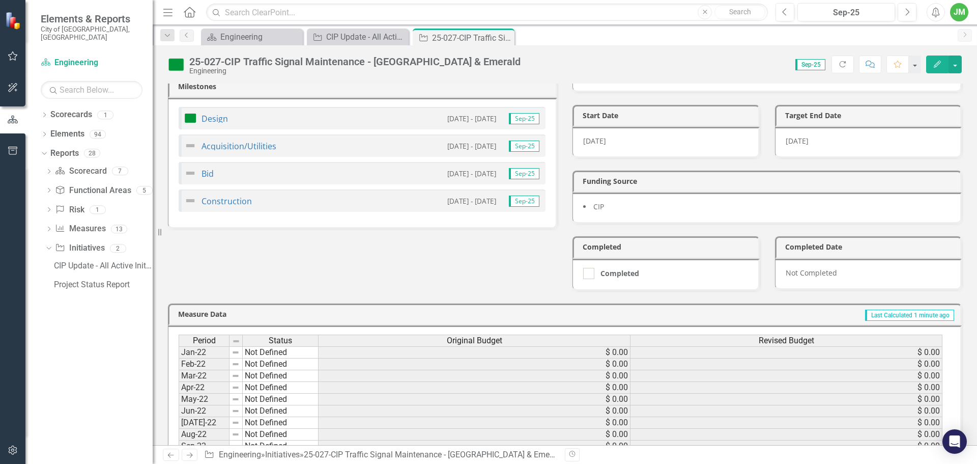
click at [479, 172] on small "10/20/25 - 4/15/26" at bounding box center [471, 173] width 49 height 10
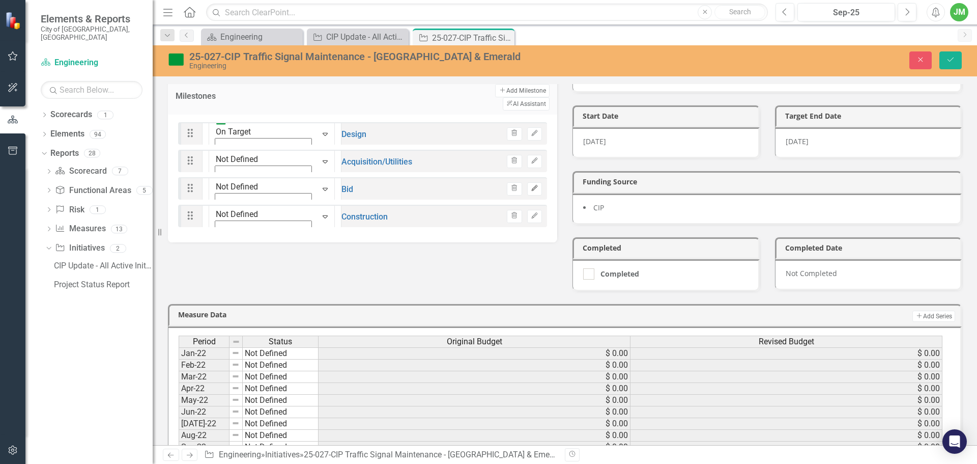
click at [537, 182] on button "Edit" at bounding box center [534, 188] width 15 height 13
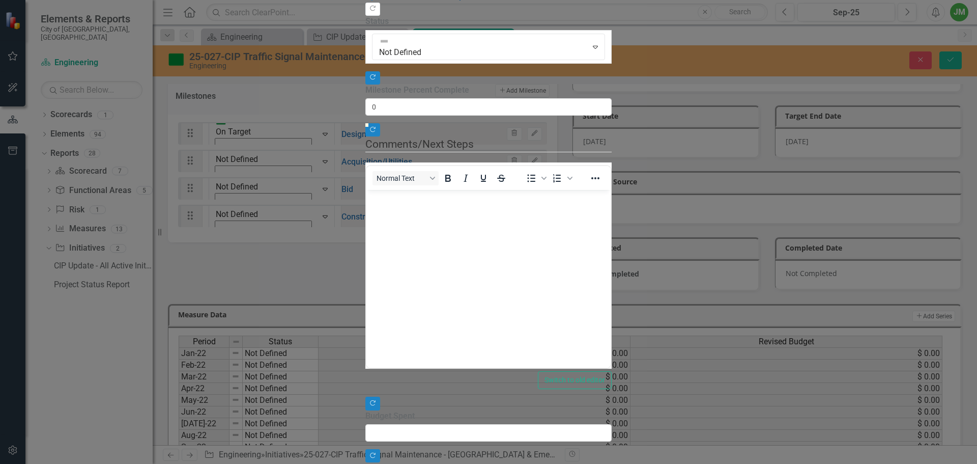
scroll to position [0, 0]
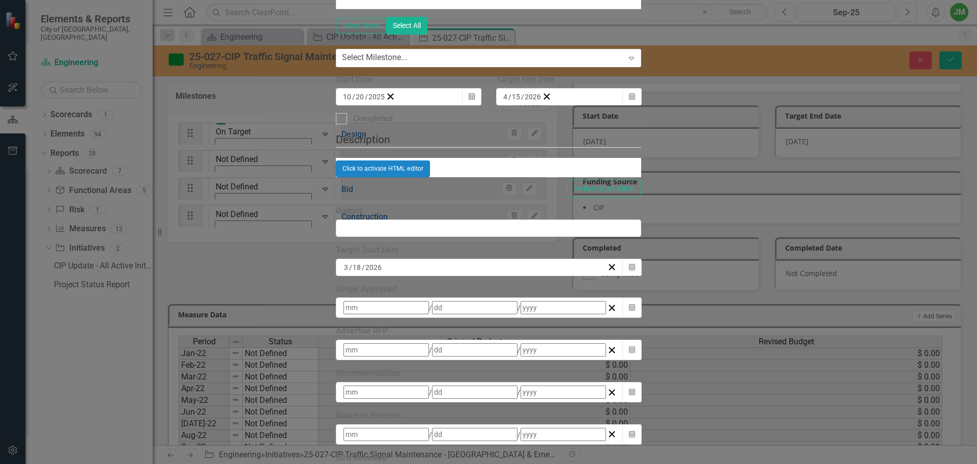
click at [385, 102] on div "10 / 20 / 2025" at bounding box center [363, 97] width 43 height 10
click at [492, 128] on button "›" at bounding box center [480, 116] width 22 height 22
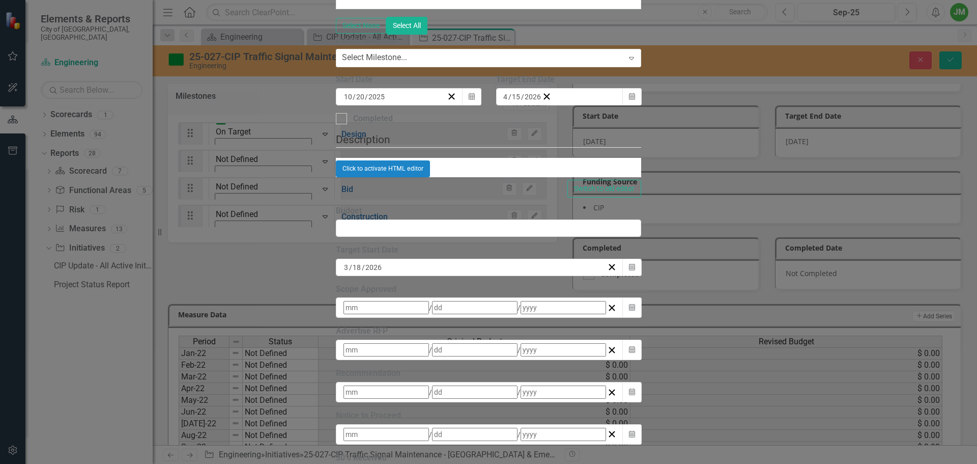
click at [492, 128] on button "›" at bounding box center [480, 116] width 22 height 22
click at [429, 191] on abbr "18" at bounding box center [425, 187] width 8 height 8
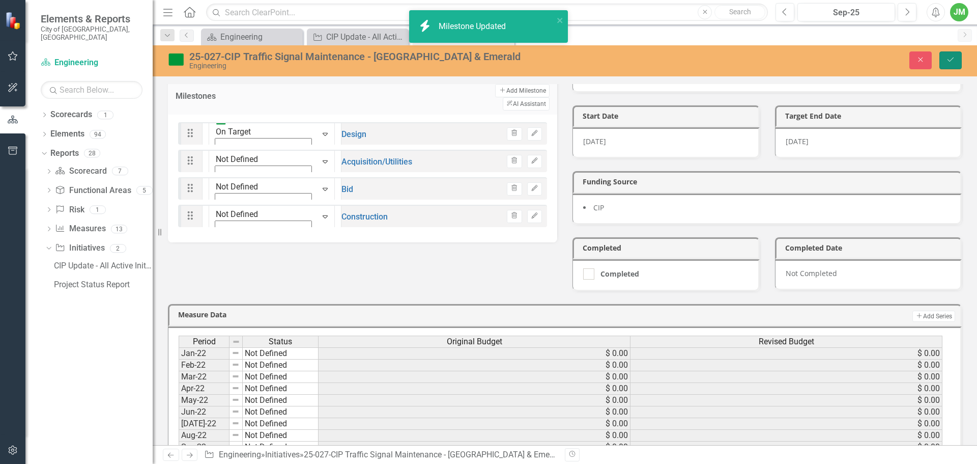
click at [957, 60] on button "Save" at bounding box center [950, 60] width 22 height 18
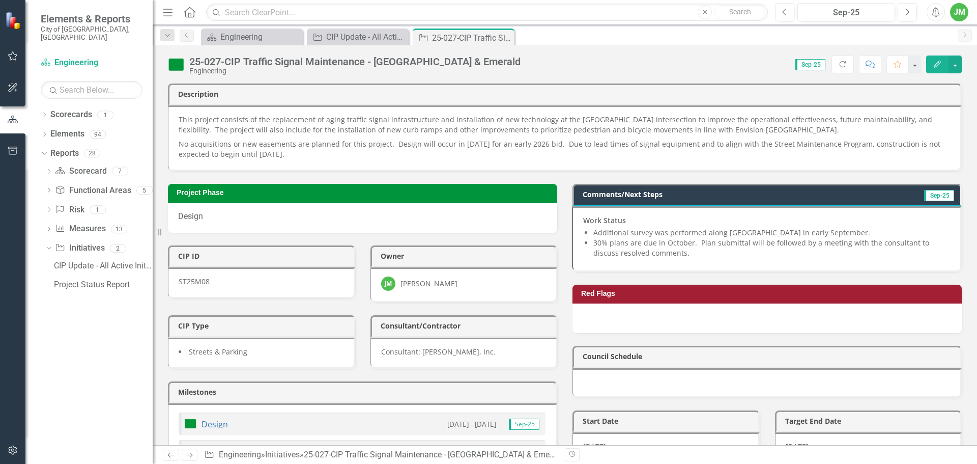
scroll to position [153, 0]
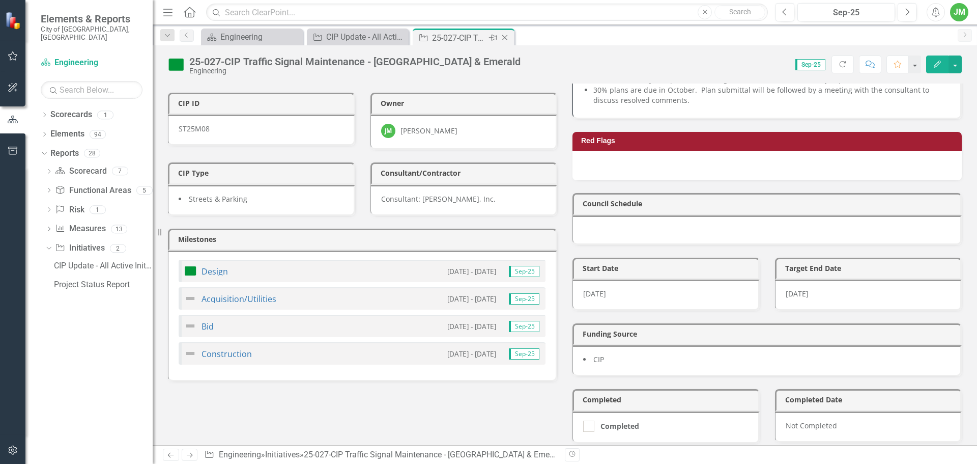
click at [505, 39] on icon "Close" at bounding box center [505, 38] width 10 height 8
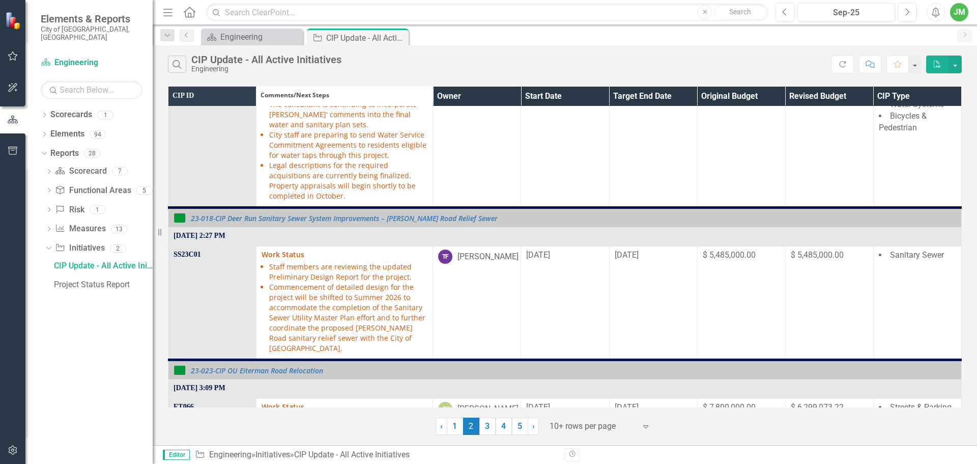
scroll to position [305, 0]
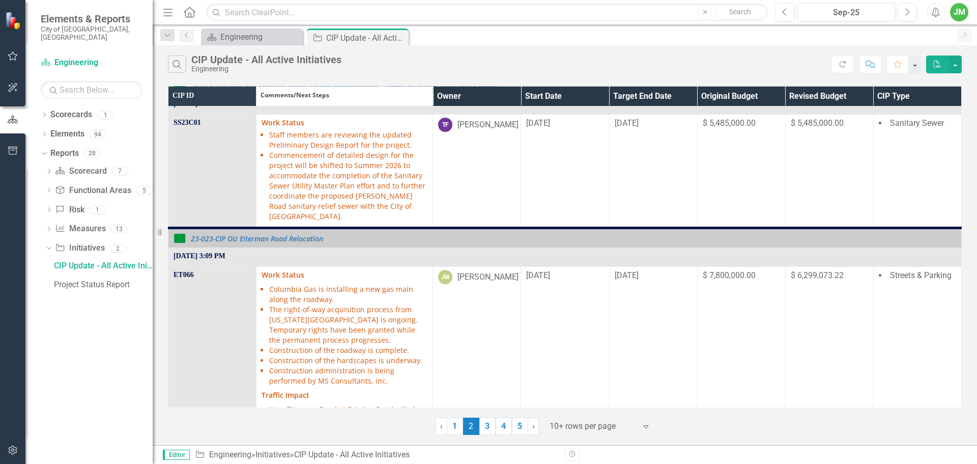
click at [464, 91] on th "Owner" at bounding box center [477, 96] width 88 height 21
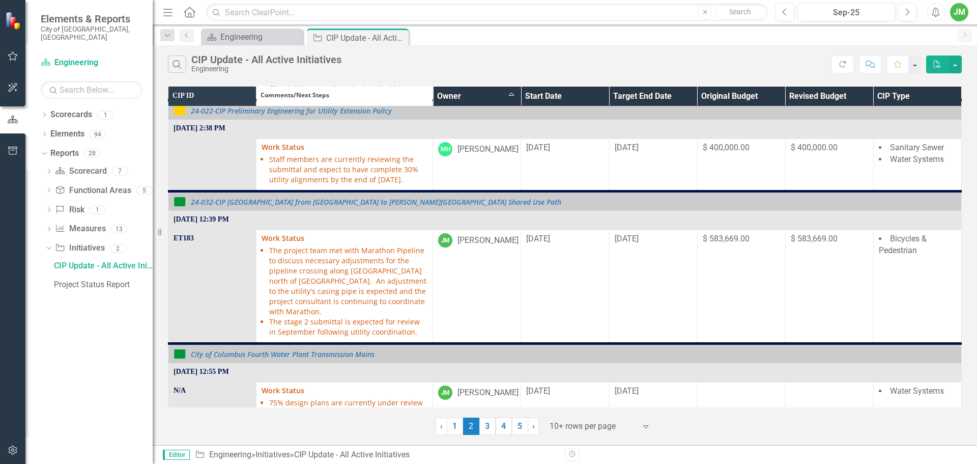
scroll to position [1247, 0]
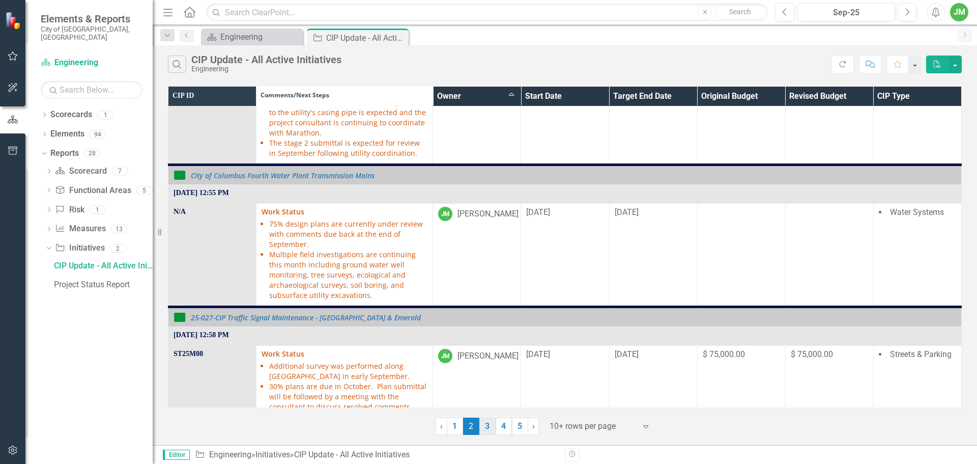
click at [488, 426] on link "3" at bounding box center [487, 425] width 16 height 17
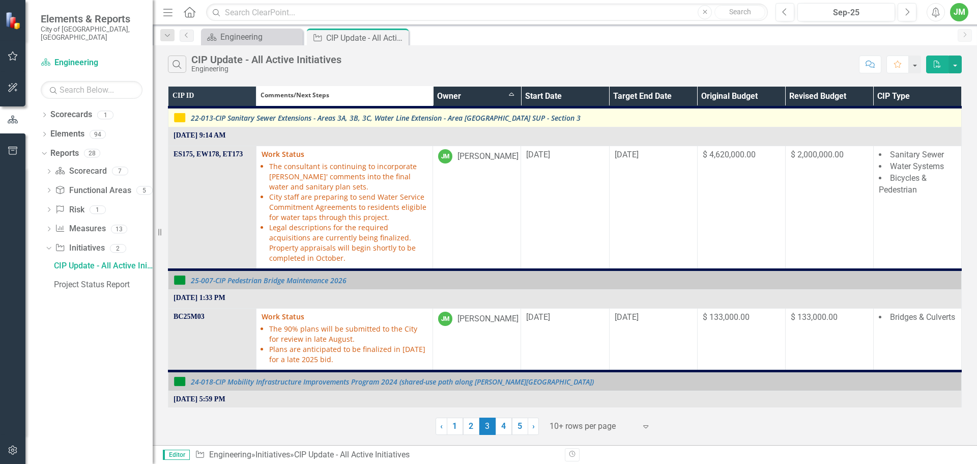
click at [387, 117] on link "22-013-CIP Sanitary Sewer Extensions - Areas 3A, 3B, 3C, Water Line Extension -…" at bounding box center [573, 118] width 765 height 8
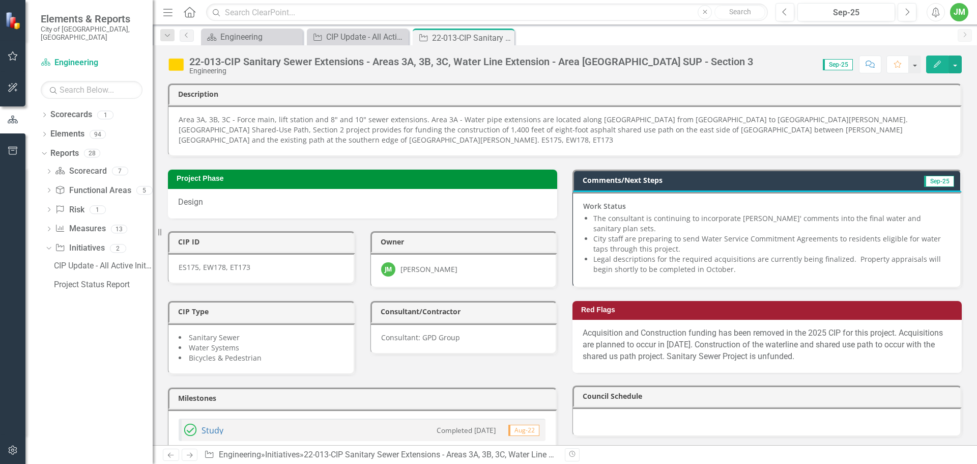
click at [661, 245] on li "City staff are preparing to send Water Service Commitment Agreements to residen…" at bounding box center [771, 244] width 357 height 20
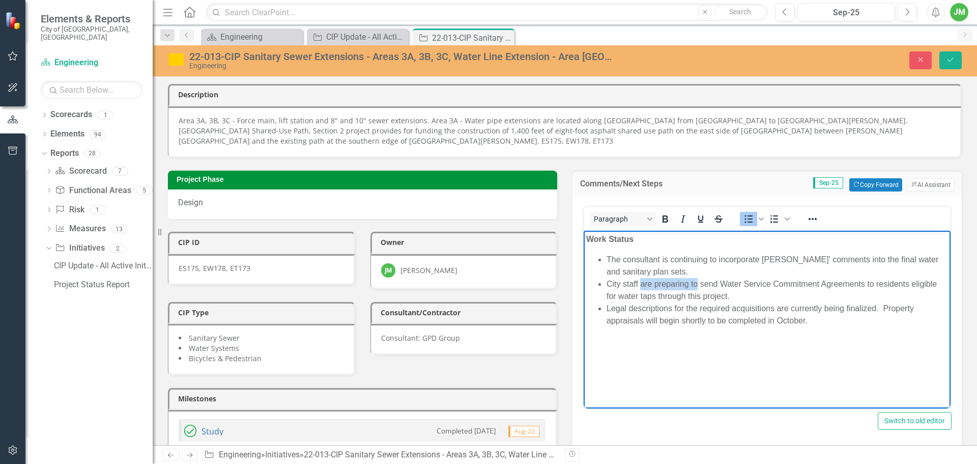
drag, startPoint x: 641, startPoint y: 283, endPoint x: 696, endPoint y: 282, distance: 55.0
click at [696, 282] on li "City staff are preparing to send Water Service Commitment Agreements to residen…" at bounding box center [777, 289] width 341 height 24
click at [678, 296] on li "City staff will send Water Service Commitment Agreements to residents eligible …" at bounding box center [777, 289] width 341 height 24
drag, startPoint x: 607, startPoint y: 294, endPoint x: 675, endPoint y: 294, distance: 68.2
click at [675, 294] on li "City staff will send Water Service Commitment Agreements to residents eligible …" at bounding box center [777, 289] width 341 height 24
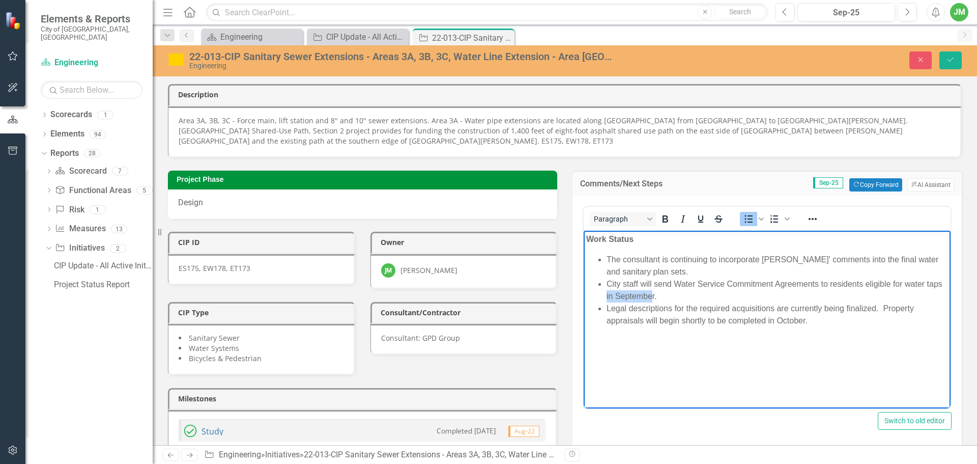
drag, startPoint x: 607, startPoint y: 292, endPoint x: 653, endPoint y: 293, distance: 46.3
click at [653, 293] on li "City staff will send Water Service Commitment Agreements to residents eligible …" at bounding box center [777, 289] width 341 height 24
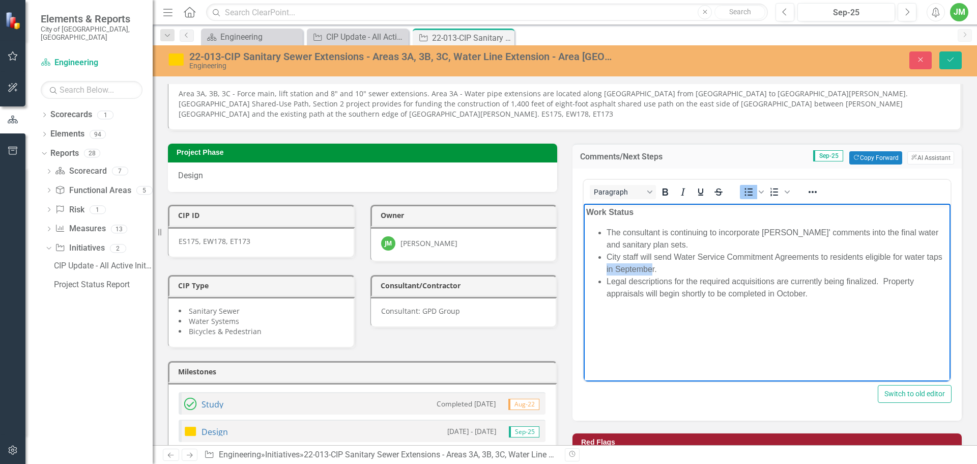
scroll to position [51, 0]
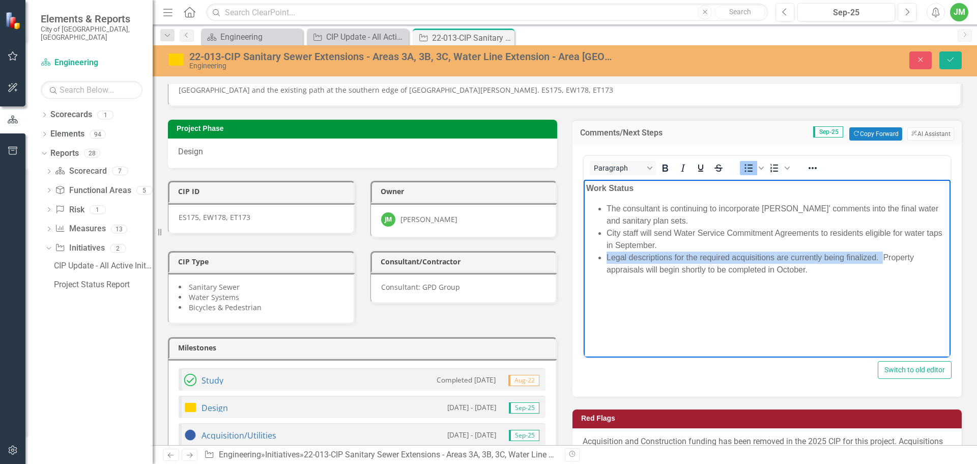
drag, startPoint x: 608, startPoint y: 257, endPoint x: 883, endPoint y: 254, distance: 275.8
click at [883, 254] on li "Legal descriptions for the required acquisitions are currently being finalized.…" at bounding box center [777, 263] width 341 height 24
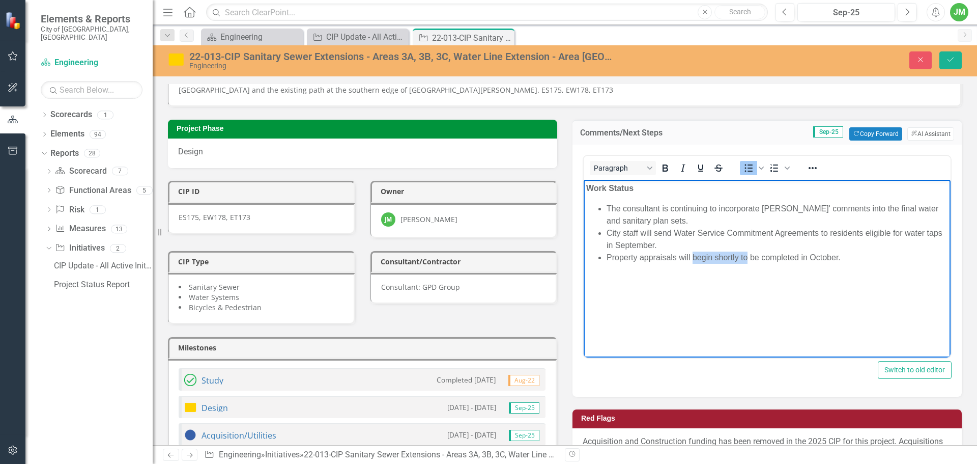
drag, startPoint x: 694, startPoint y: 253, endPoint x: 748, endPoint y: 254, distance: 53.4
click at [748, 254] on li "Property appraisals will begin shortly to be completed in October." at bounding box center [777, 257] width 341 height 12
click at [787, 257] on li "Property appraisals will be completed in October." at bounding box center [777, 257] width 341 height 12
click at [786, 259] on li "Property appraisals will be completed in October. ms consultants will be reachi…" at bounding box center [777, 263] width 341 height 24
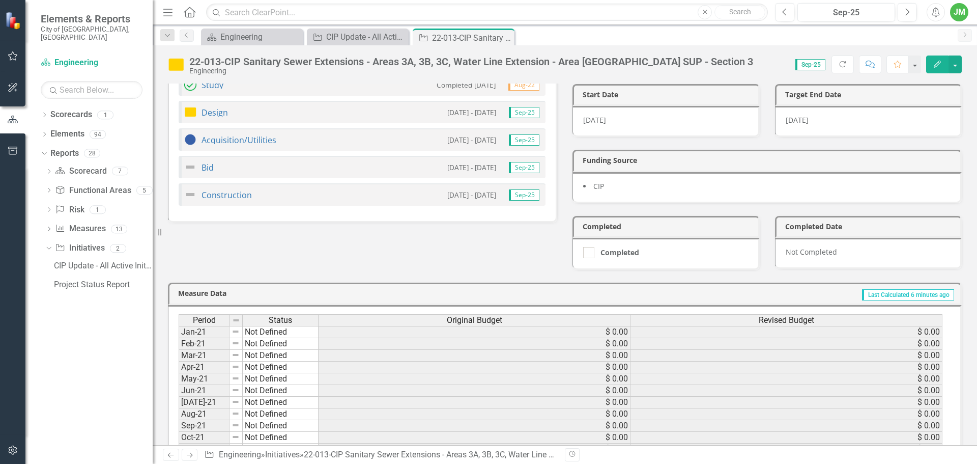
scroll to position [192, 0]
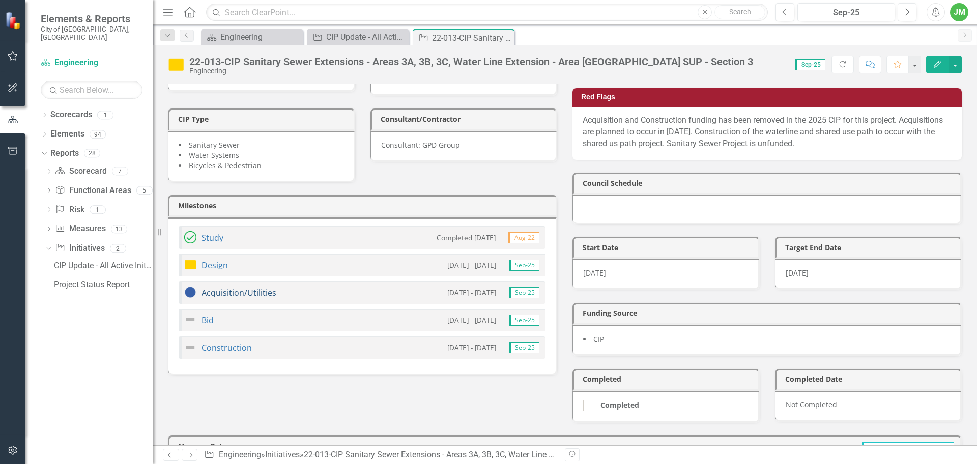
click at [229, 291] on link "Acquisition/Utilities" at bounding box center [239, 292] width 75 height 11
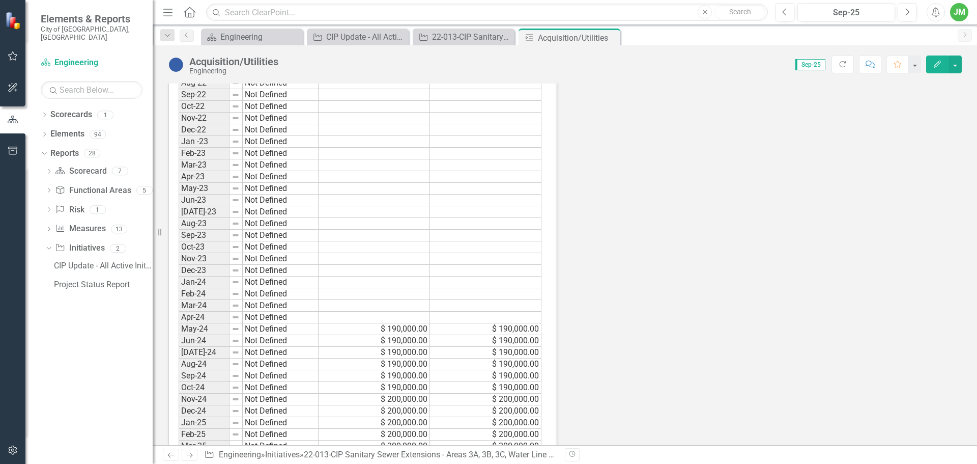
scroll to position [509, 0]
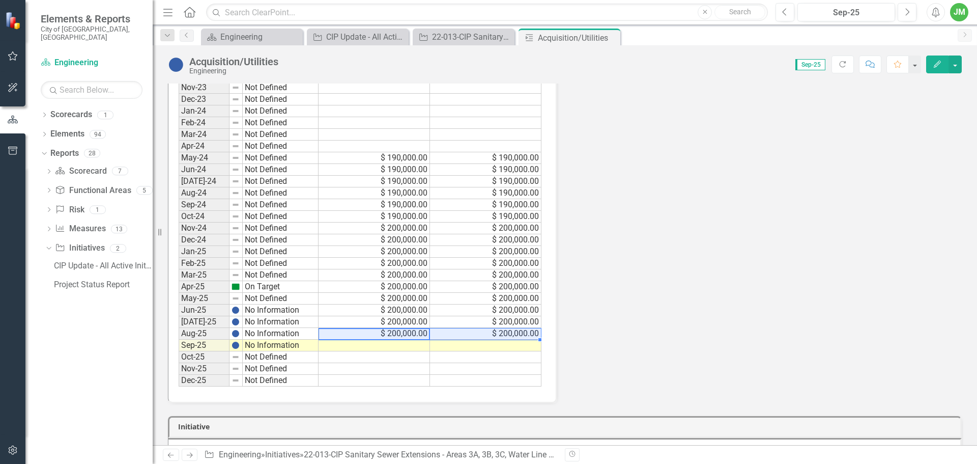
drag, startPoint x: 412, startPoint y: 333, endPoint x: 448, endPoint y: 333, distance: 35.6
click at [438, 334] on tr "Aug-25 No Information $ 200,000.00 $ 200,000.00" at bounding box center [360, 334] width 363 height 12
drag, startPoint x: 539, startPoint y: 339, endPoint x: 535, endPoint y: 346, distance: 8.5
click at [179, 346] on div "Period Status Original Budget Revised Budget Jan-21 Not Defined Feb-21 Not Defi…" at bounding box center [179, 29] width 0 height 714
type textarea "200000"
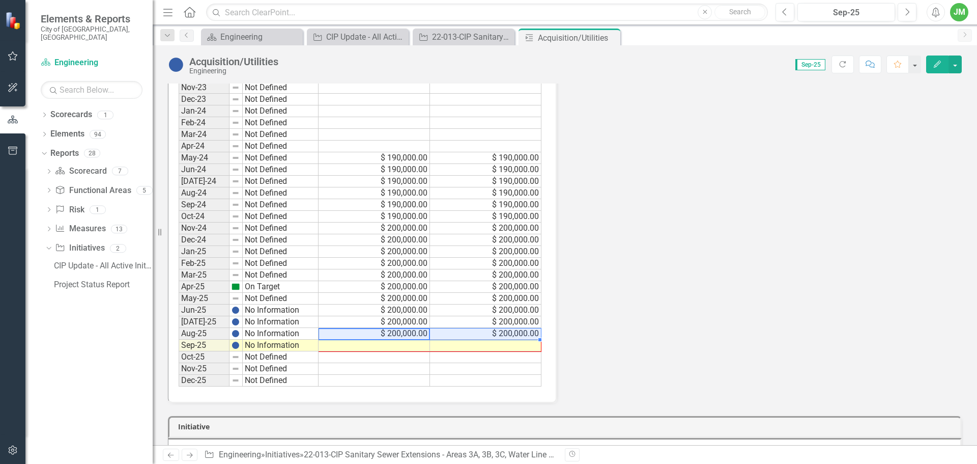
scroll to position [510, 0]
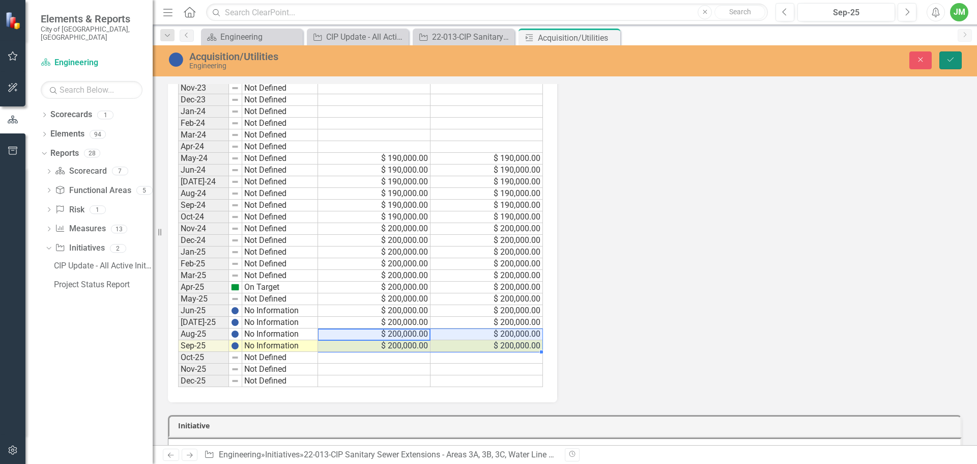
click at [955, 54] on button "Save" at bounding box center [950, 60] width 22 height 18
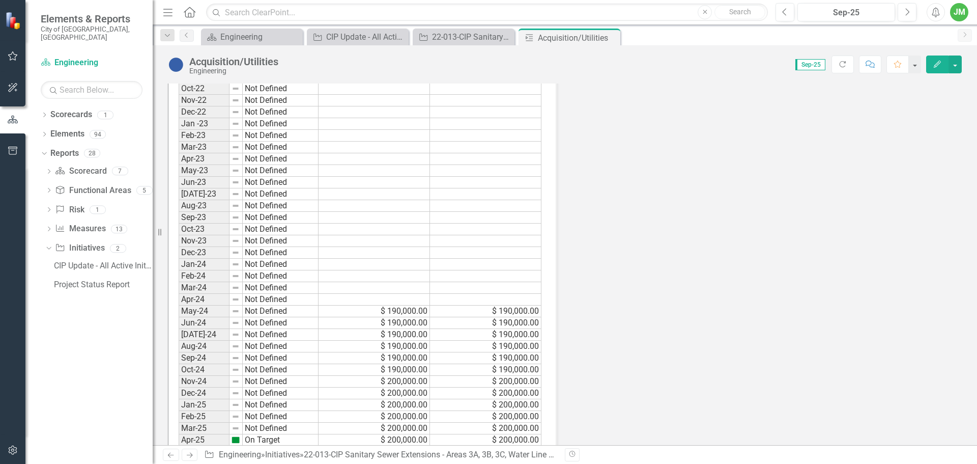
scroll to position [560, 0]
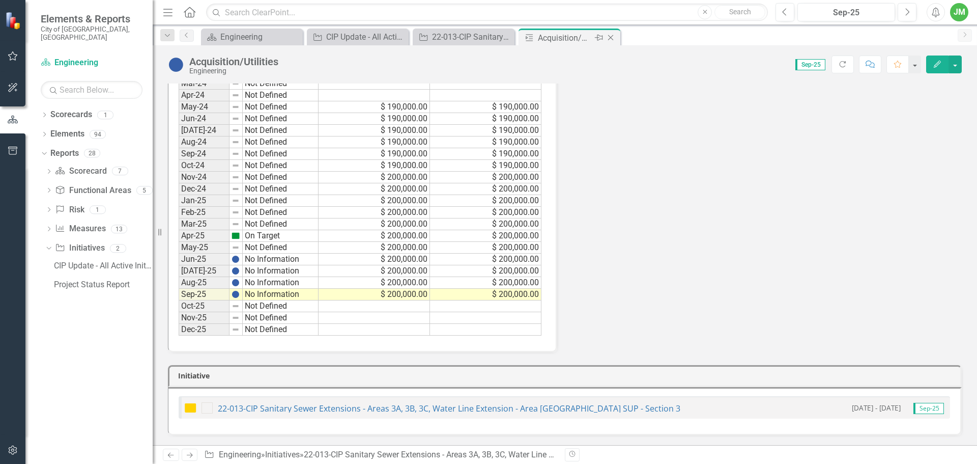
click at [616, 40] on icon "Close" at bounding box center [611, 38] width 10 height 8
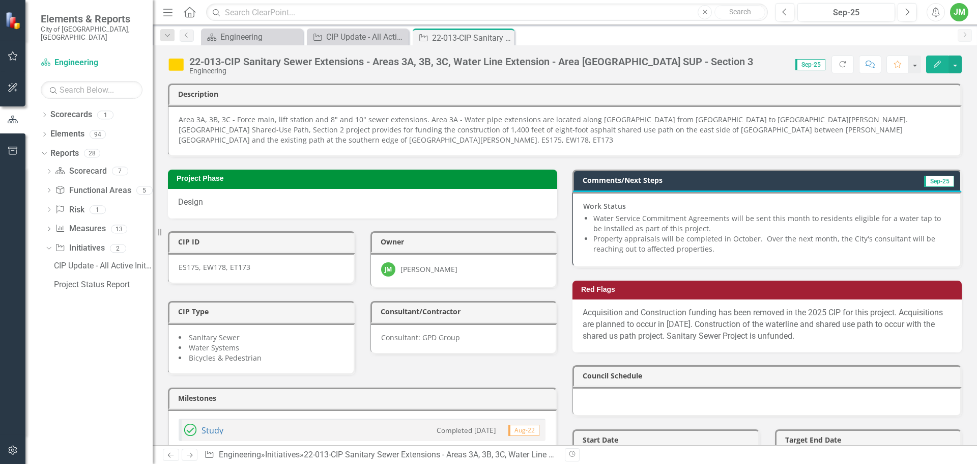
click at [791, 241] on li "Property appraisals will be completed in October. Over the next month, the City…" at bounding box center [771, 244] width 357 height 20
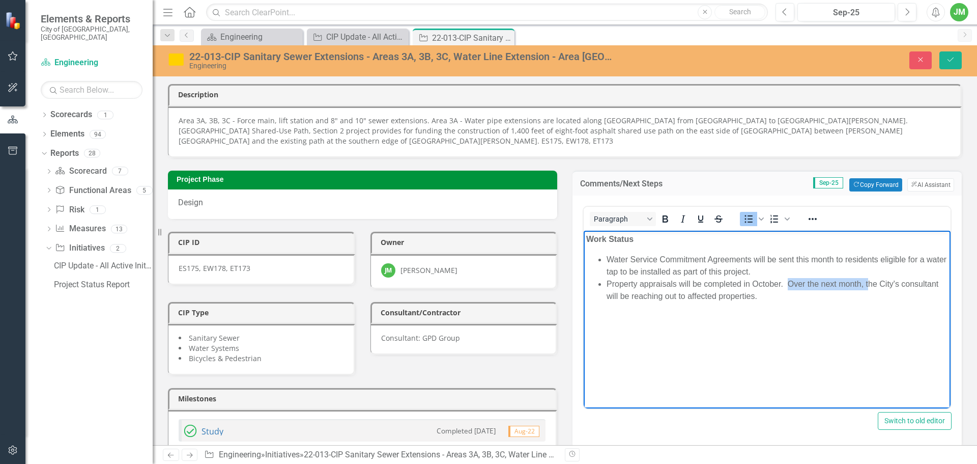
drag, startPoint x: 788, startPoint y: 281, endPoint x: 867, endPoint y: 283, distance: 78.9
click at [867, 283] on li "Property appraisals will be completed in October. Over the next month, the City…" at bounding box center [777, 289] width 341 height 24
click at [697, 297] on li "Property appraisals will be completed in October. The City's consultant will be…" at bounding box center [777, 289] width 341 height 24
click at [943, 57] on button "Save" at bounding box center [950, 60] width 22 height 18
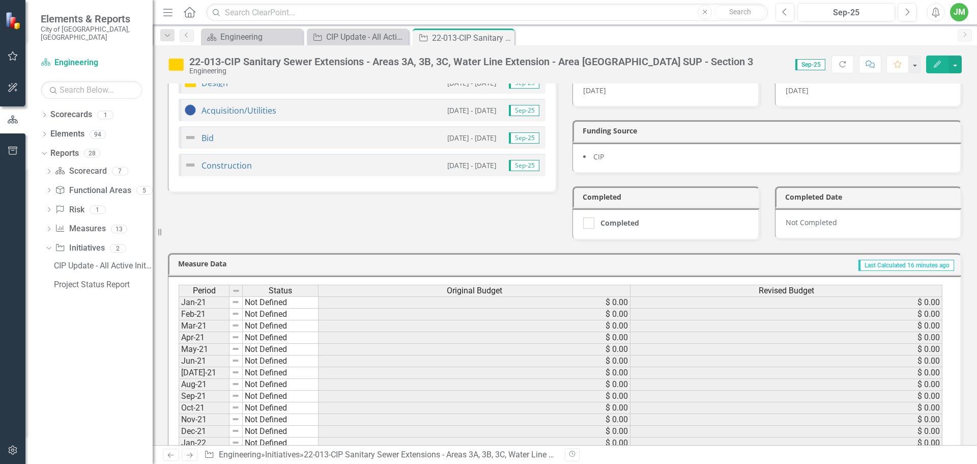
scroll to position [243, 0]
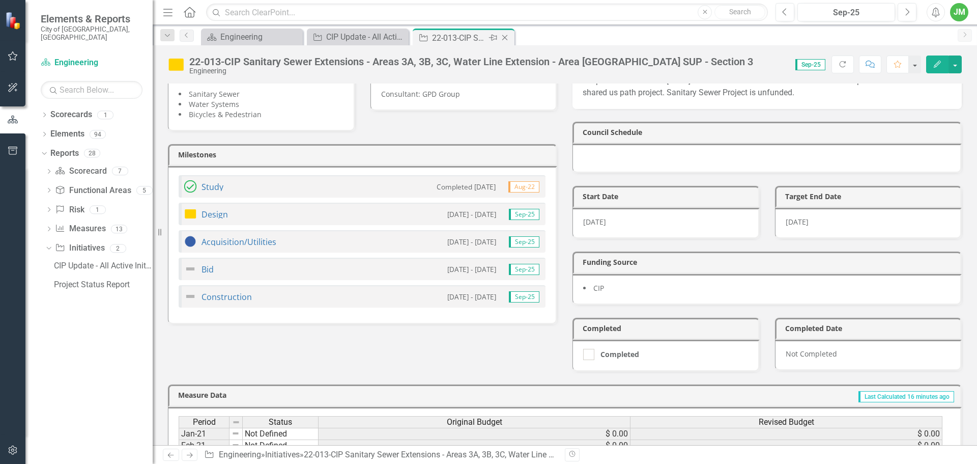
click at [503, 38] on icon "Close" at bounding box center [505, 38] width 10 height 8
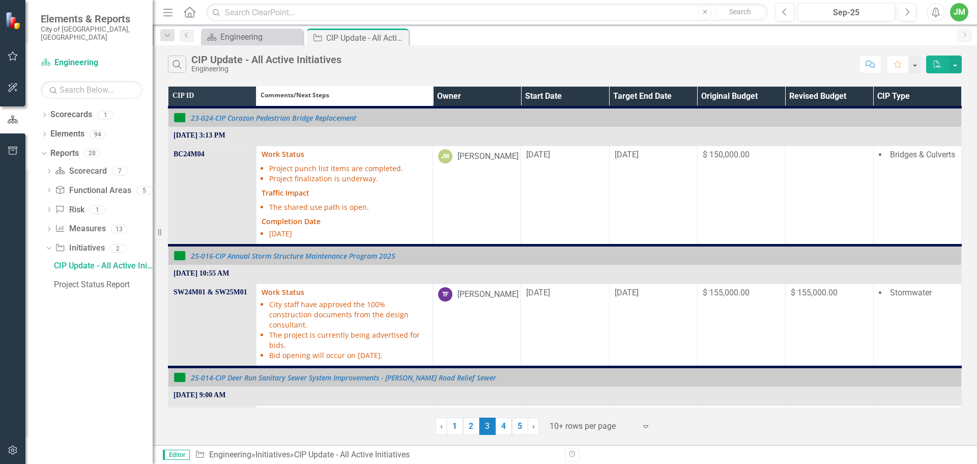
click at [495, 104] on th "Owner" at bounding box center [477, 97] width 88 height 21
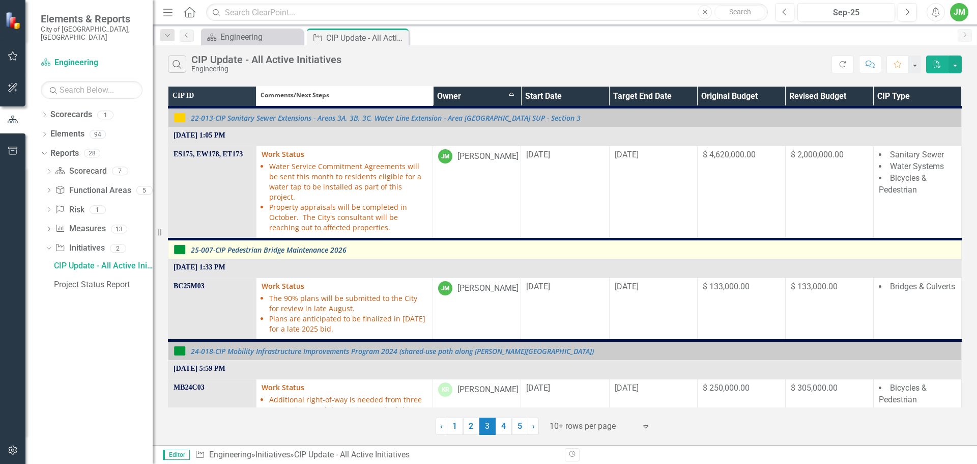
click at [311, 246] on link "25-007-CIP Pedestrian Bridge Maintenance 2026" at bounding box center [573, 250] width 765 height 8
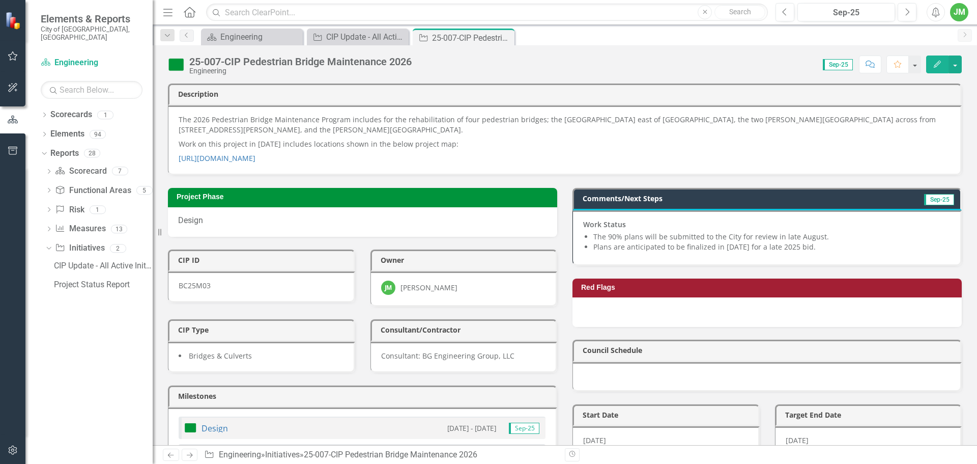
click at [655, 246] on li "Plans are anticipated to be finalized in [DATE] for a late 2025 bid." at bounding box center [771, 247] width 357 height 10
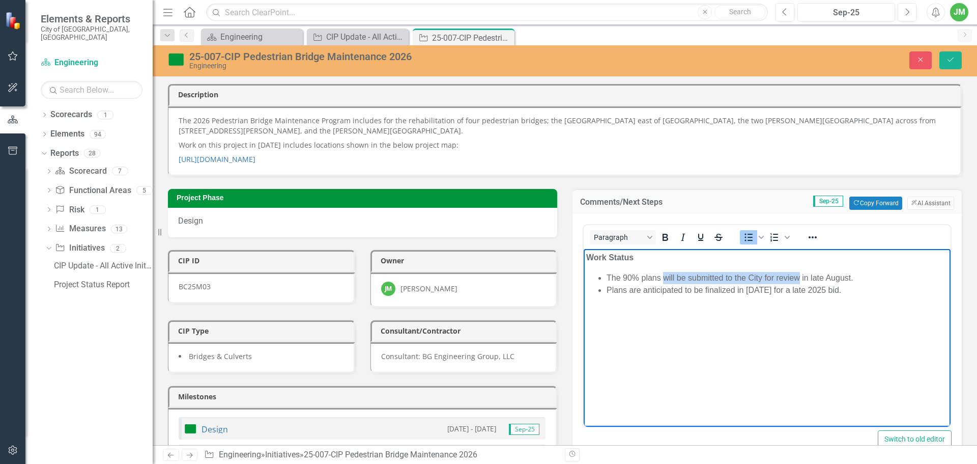
drag, startPoint x: 663, startPoint y: 279, endPoint x: 799, endPoint y: 276, distance: 136.9
click at [799, 276] on li "The 90% plans will be submitted to the City for review in late August." at bounding box center [777, 277] width 341 height 12
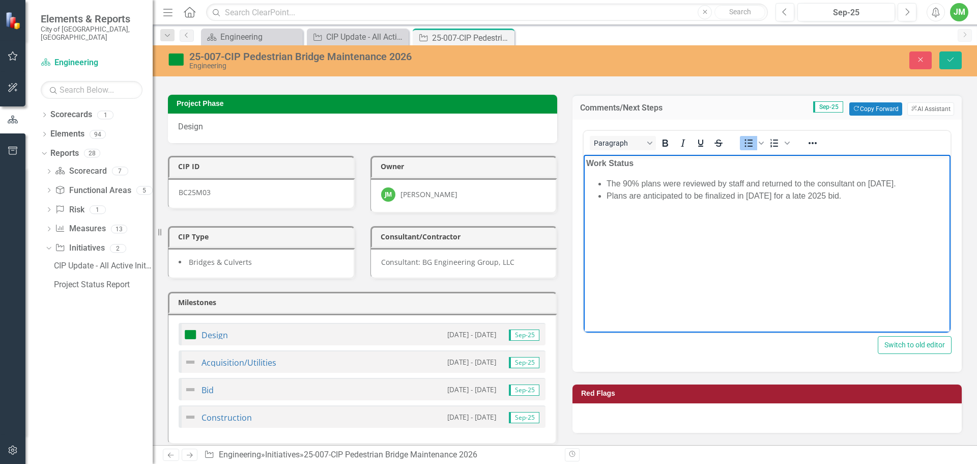
scroll to position [204, 0]
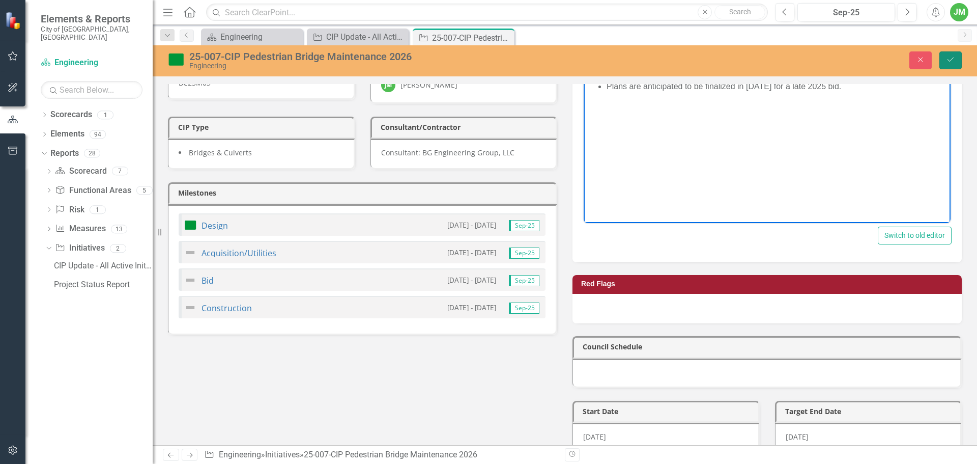
click at [951, 54] on button "Save" at bounding box center [950, 60] width 22 height 18
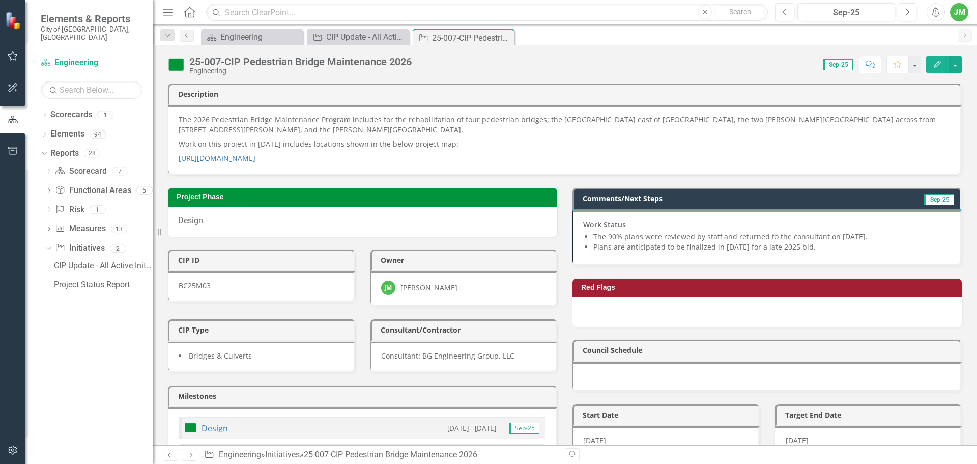
scroll to position [153, 0]
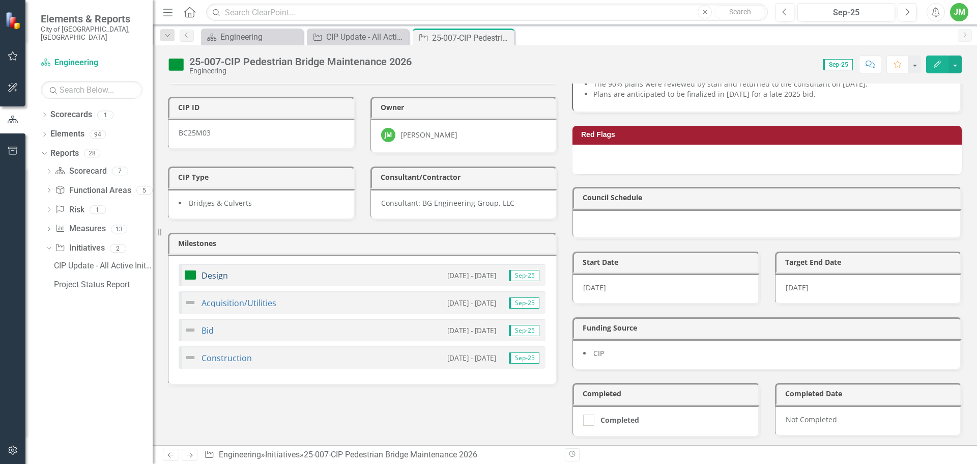
click at [212, 276] on link "Design" at bounding box center [215, 275] width 26 height 11
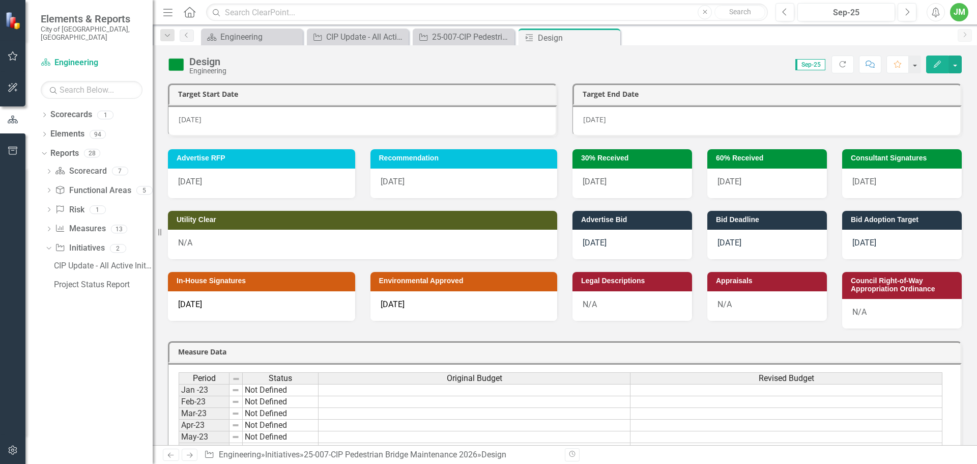
click at [741, 183] on span "[DATE]" at bounding box center [729, 182] width 24 height 10
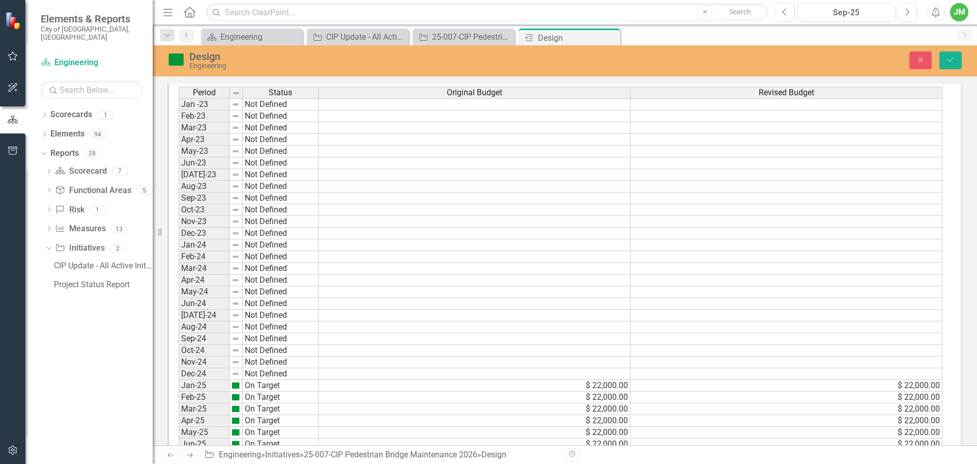
scroll to position [491, 0]
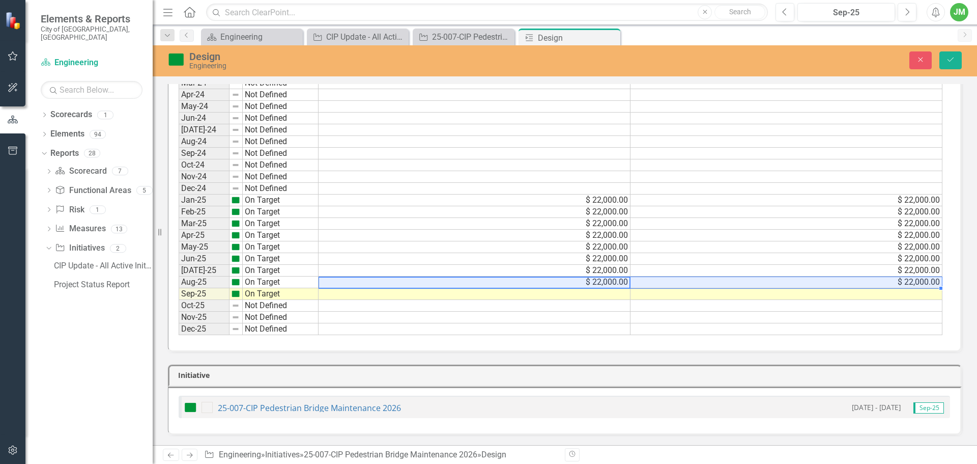
drag, startPoint x: 622, startPoint y: 284, endPoint x: 654, endPoint y: 287, distance: 32.2
click at [654, 287] on tr "Aug-25 On Target $ 22,000.00 $ 22,000.00" at bounding box center [561, 282] width 764 height 12
drag, startPoint x: 940, startPoint y: 288, endPoint x: 940, endPoint y: 299, distance: 10.7
click at [179, 299] on div "Period Status Original Budget Revised Budget Jan -23 Not Defined Feb-23 Not Def…" at bounding box center [179, 118] width 0 height 434
type textarea "22000"
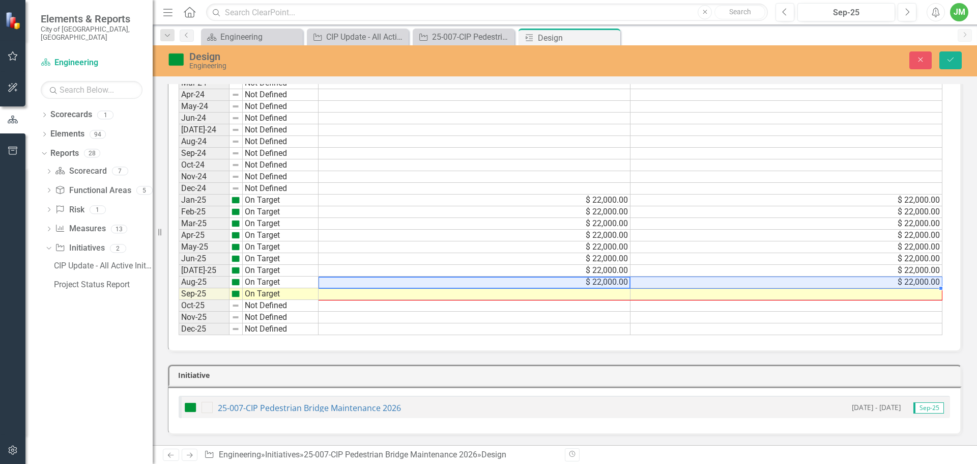
scroll to position [490, 0]
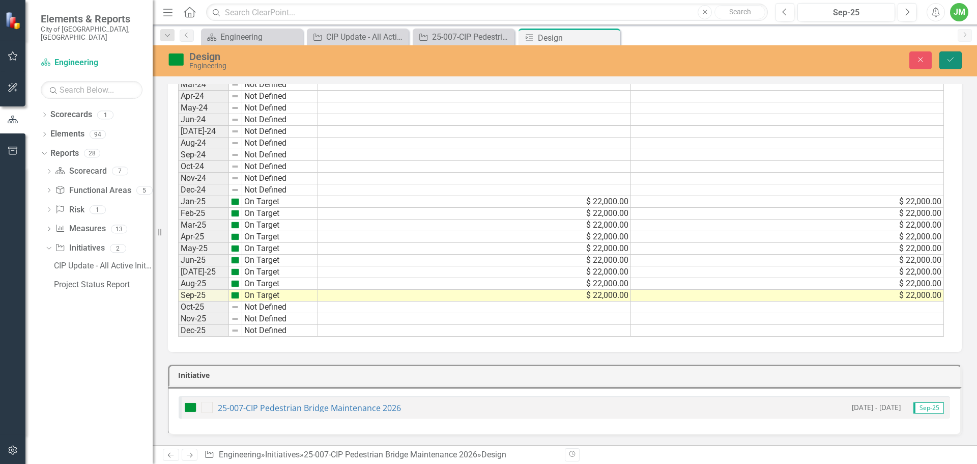
click at [948, 58] on icon "Save" at bounding box center [950, 59] width 9 height 7
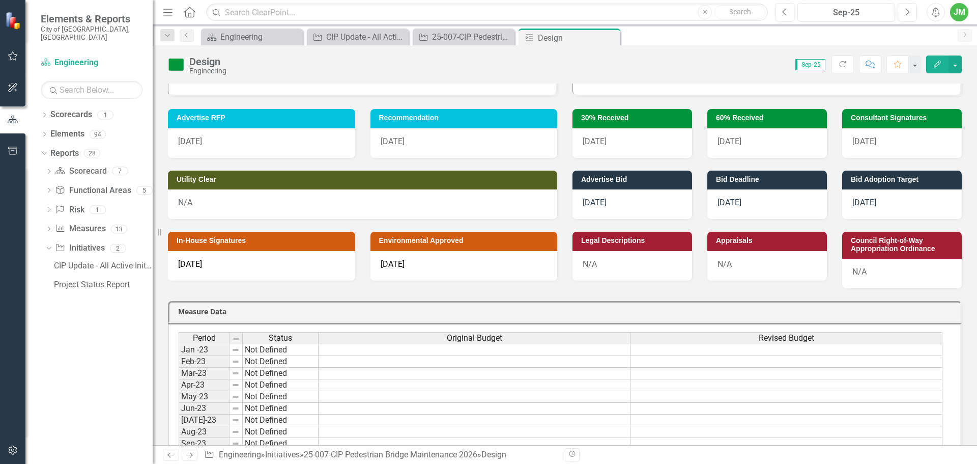
scroll to position [0, 0]
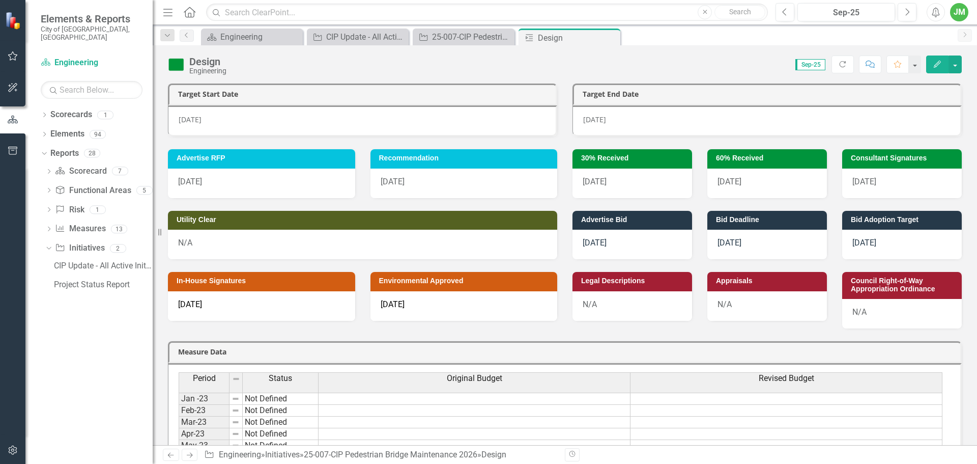
click at [739, 183] on span "[DATE]" at bounding box center [729, 182] width 24 height 10
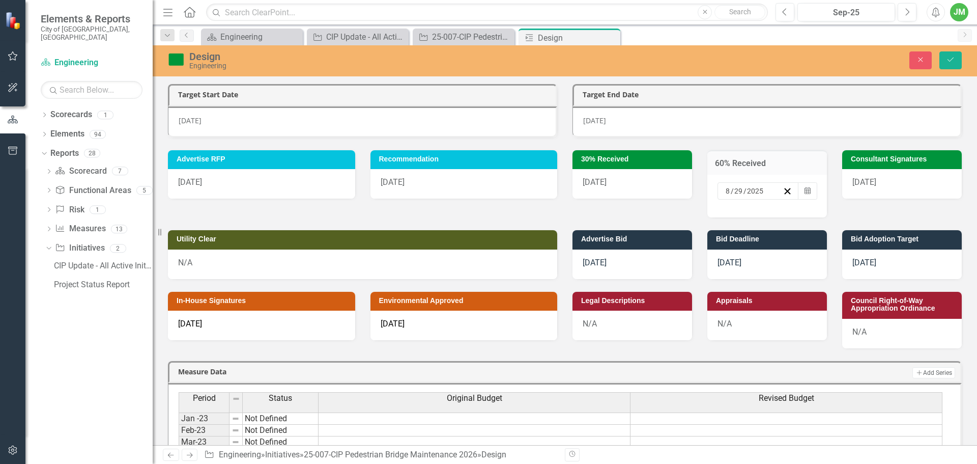
click at [748, 191] on input "2025" at bounding box center [756, 191] width 18 height 10
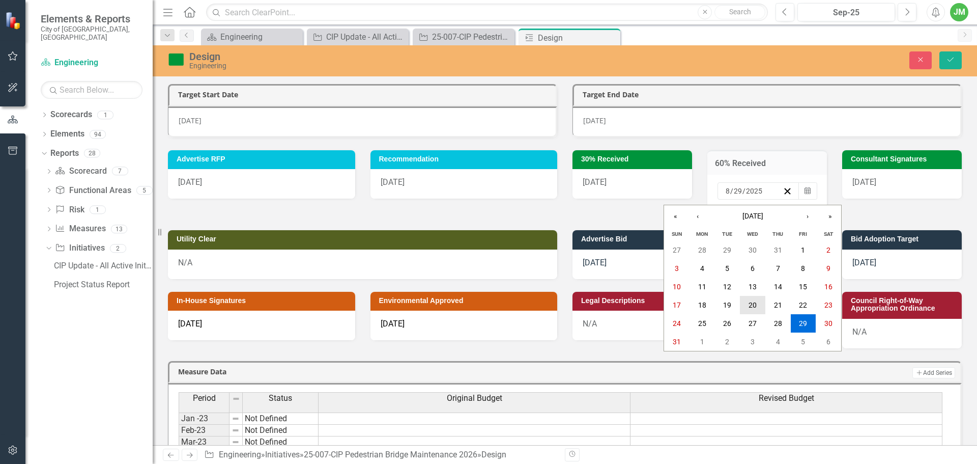
click at [755, 308] on abbr "20" at bounding box center [753, 305] width 8 height 8
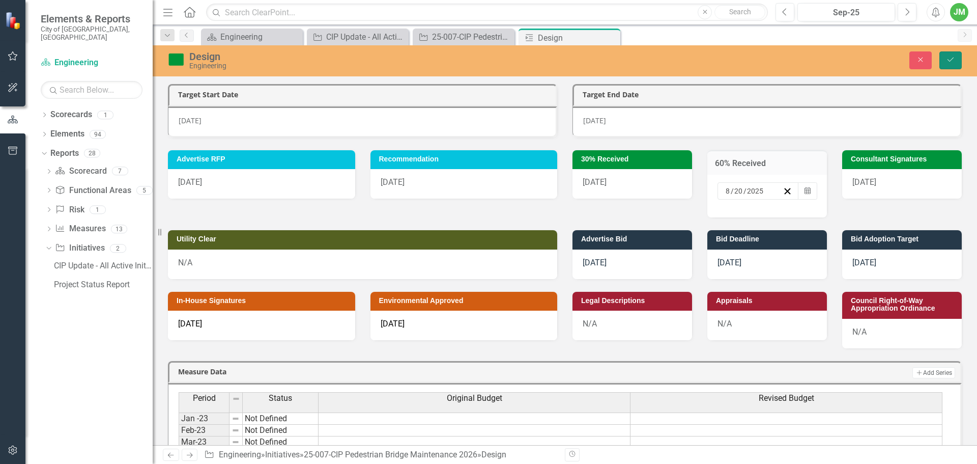
click at [945, 59] on button "Save" at bounding box center [950, 60] width 22 height 18
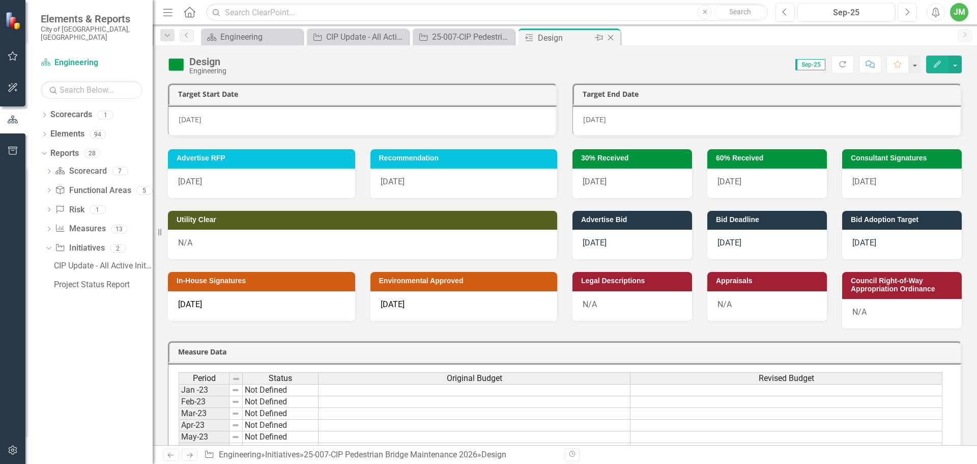
click at [614, 36] on icon "Close" at bounding box center [611, 38] width 10 height 8
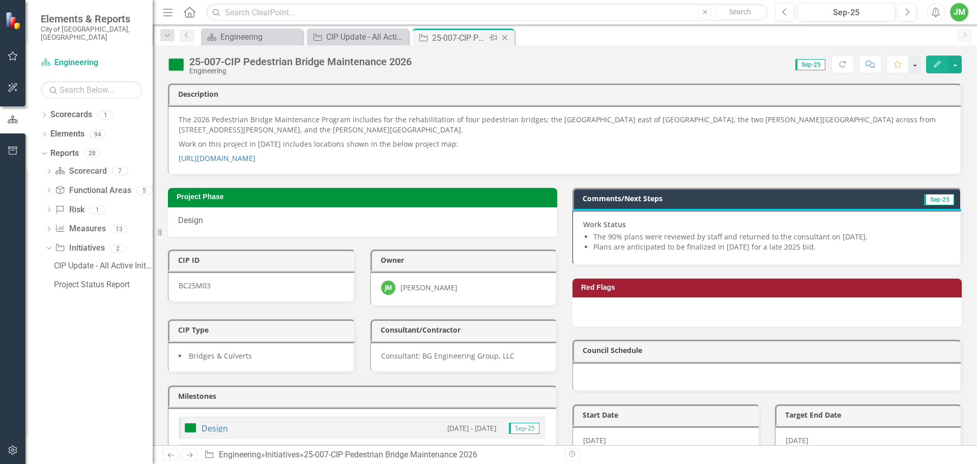
click at [506, 40] on icon "Close" at bounding box center [505, 38] width 10 height 8
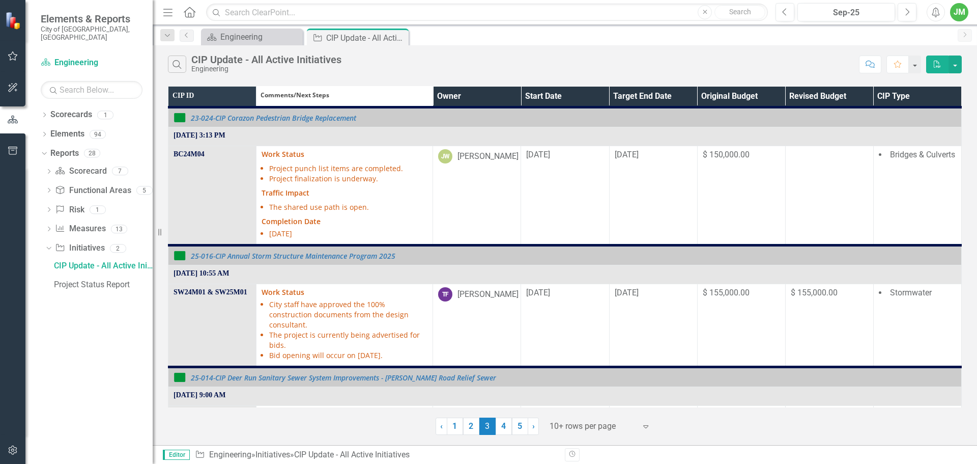
click at [478, 90] on th "Owner" at bounding box center [477, 97] width 88 height 21
